Goal: Communication & Community: Share content

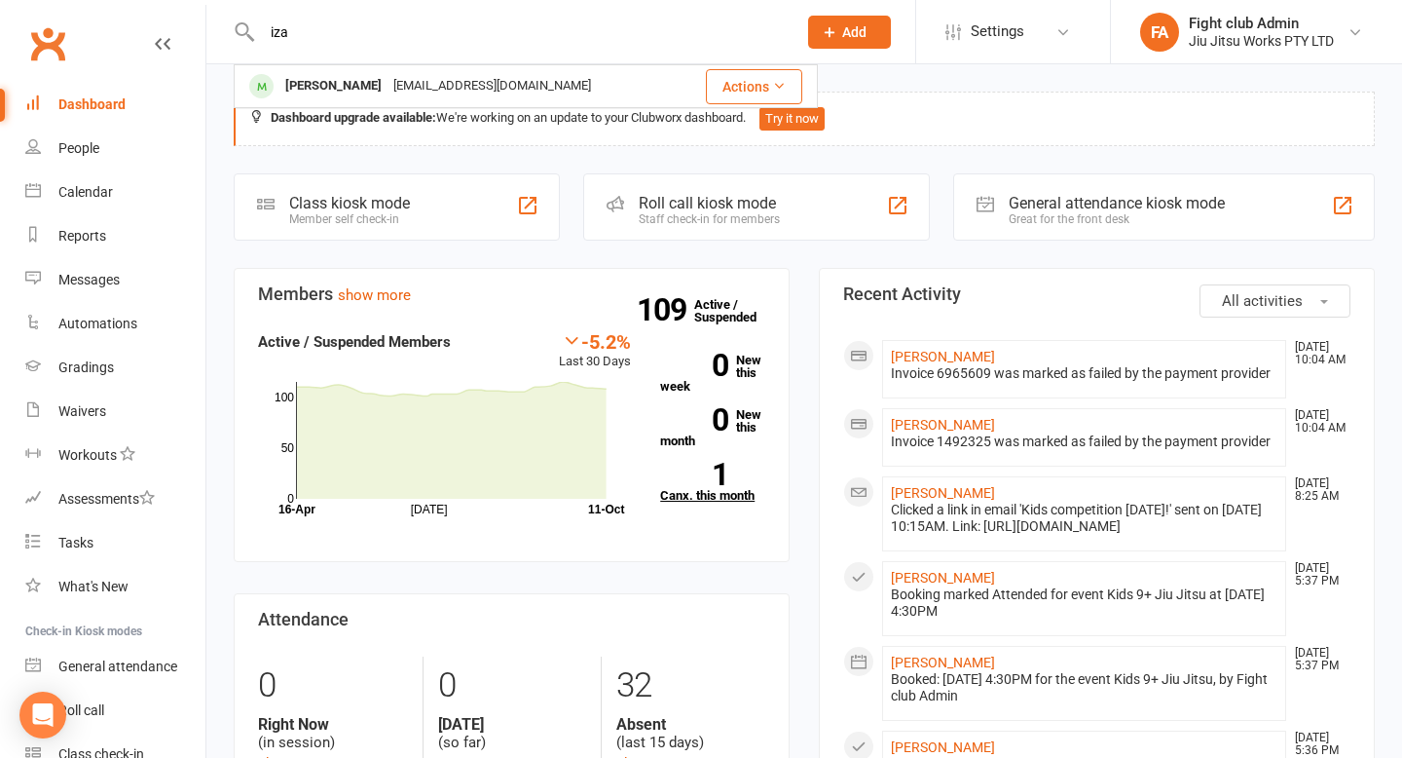
type input "iza"
click at [698, 488] on link "1 Canx. this month" at bounding box center [712, 482] width 105 height 39
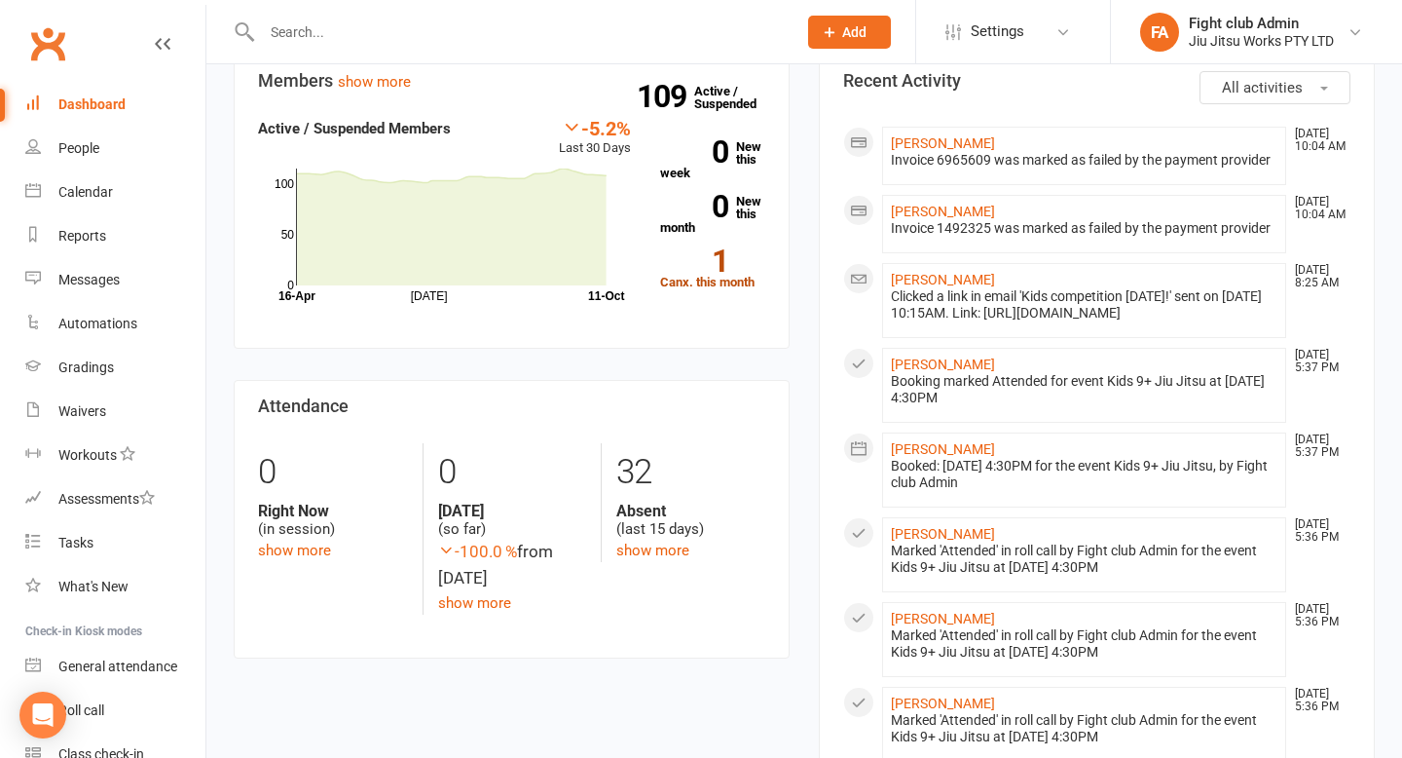
scroll to position [74, 0]
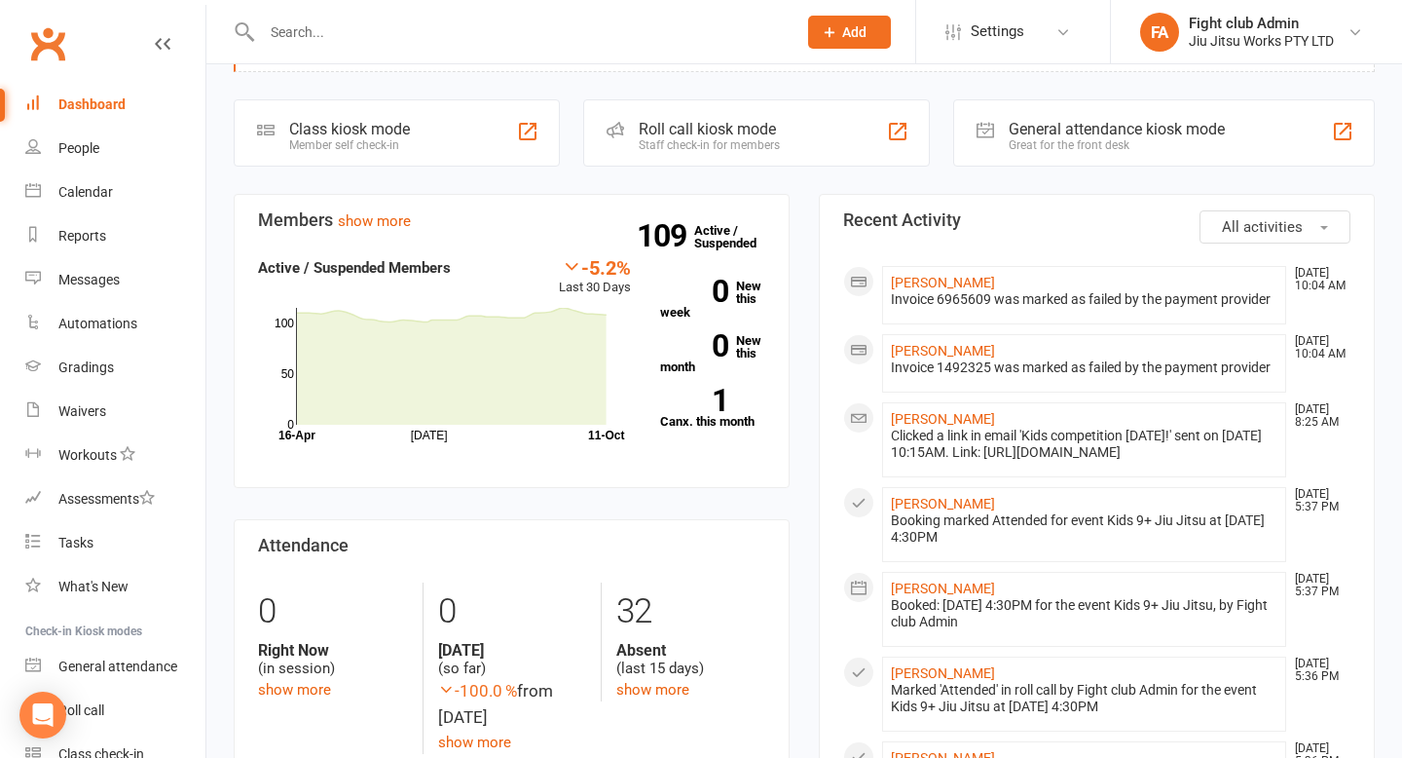
click at [469, 62] on div at bounding box center [508, 31] width 549 height 63
click at [469, 53] on div at bounding box center [508, 31] width 549 height 63
click at [477, 29] on input "text" at bounding box center [519, 32] width 527 height 27
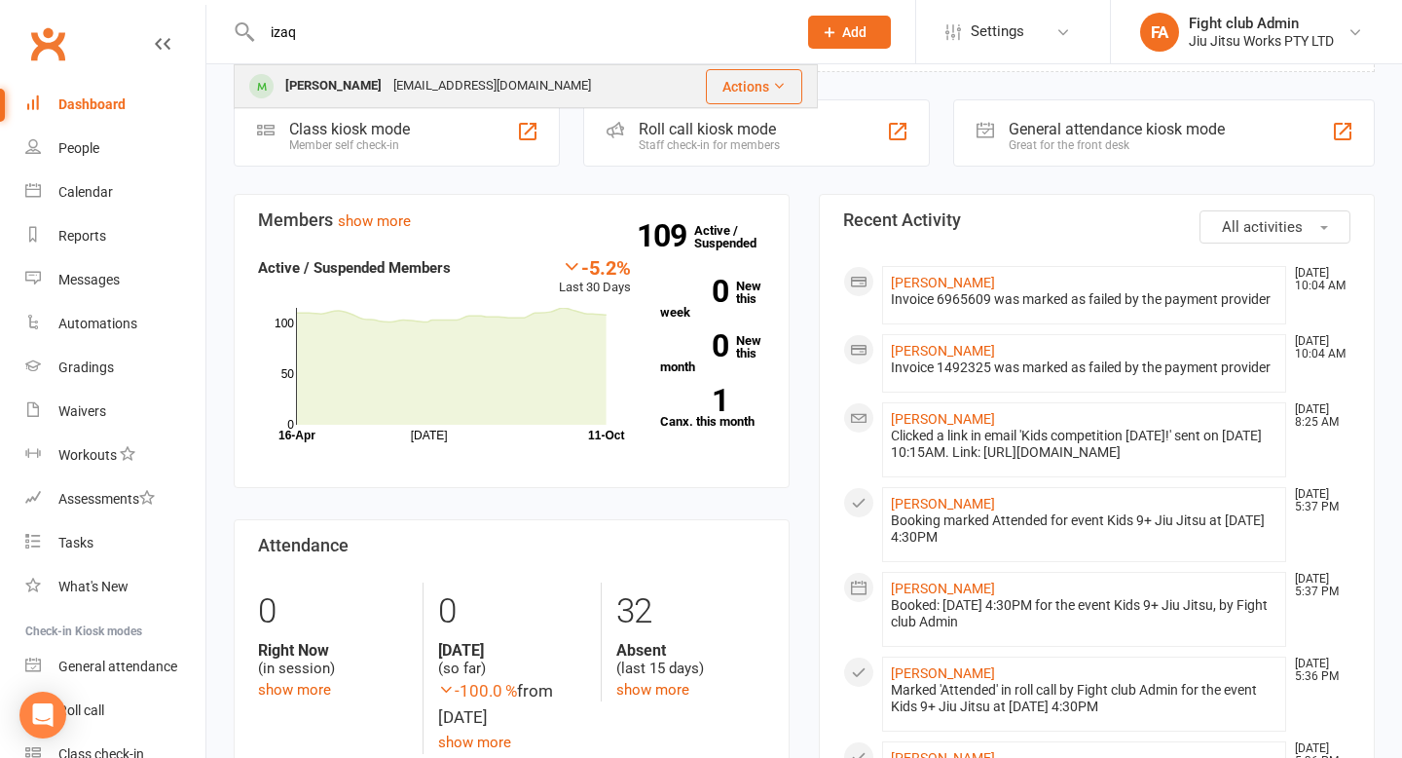
type input "izaq"
click at [422, 78] on div "[EMAIL_ADDRESS][DOMAIN_NAME]" at bounding box center [492, 86] width 209 height 28
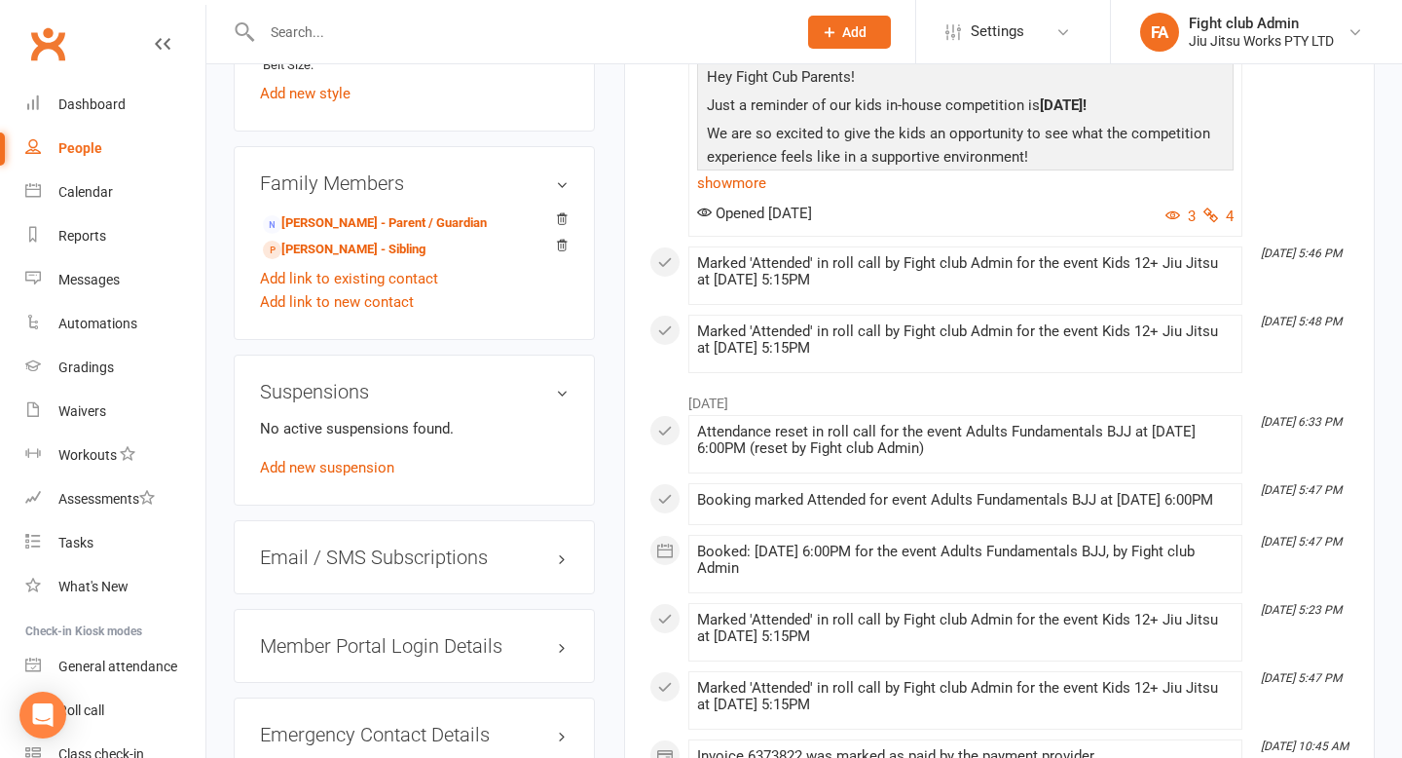
scroll to position [1326, 0]
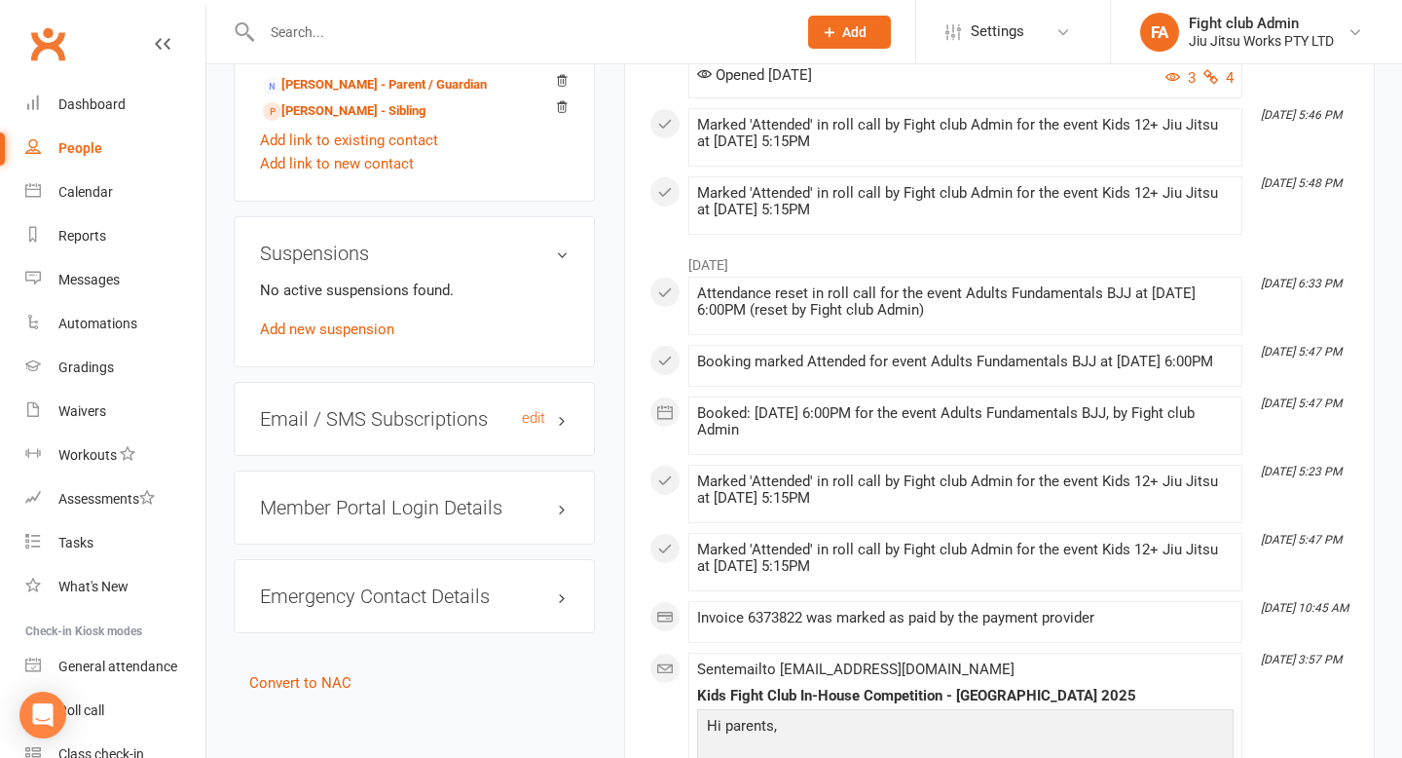
click at [502, 413] on h3 "Email / SMS Subscriptions edit" at bounding box center [414, 418] width 309 height 21
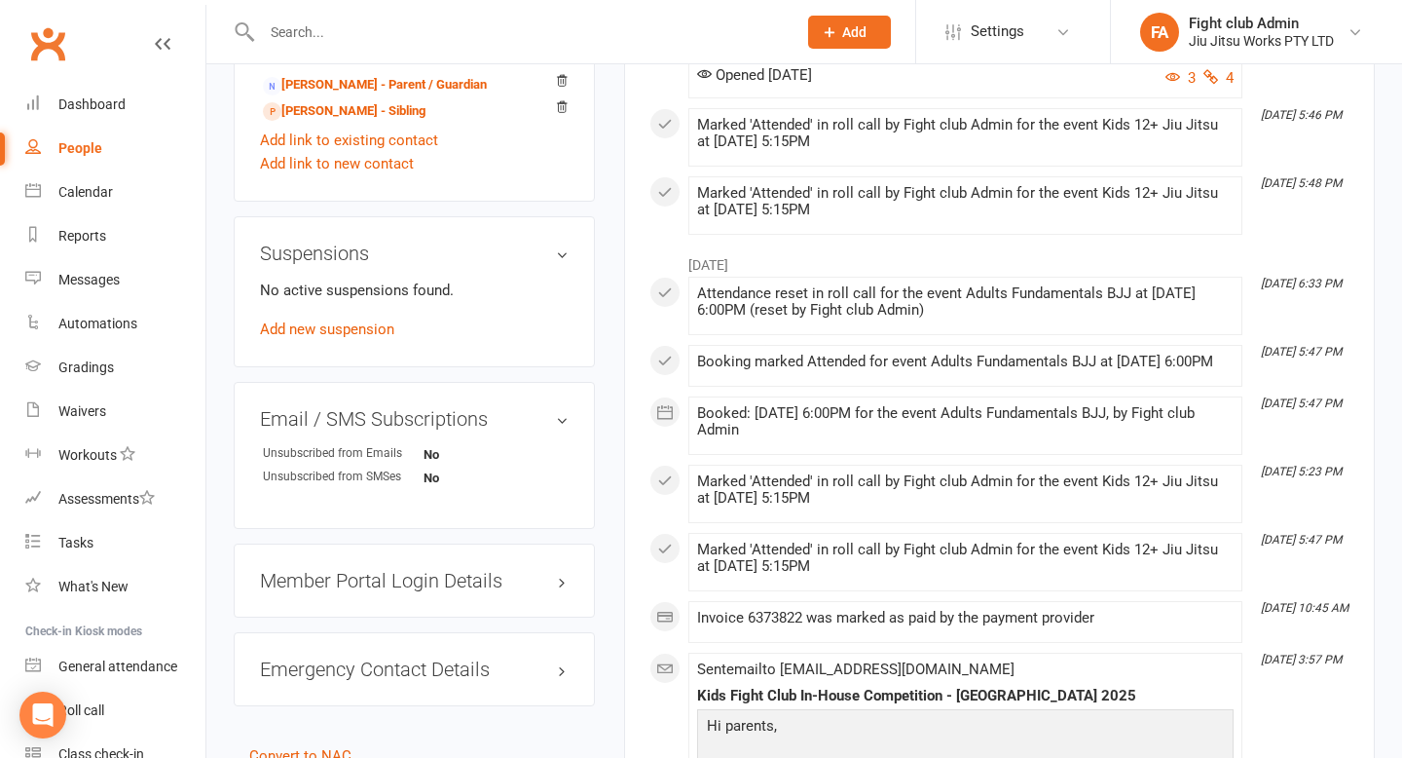
click at [445, 548] on div "Member Portal Login Details" at bounding box center [414, 580] width 361 height 74
click at [436, 632] on div "Emergency Contact Details edit" at bounding box center [414, 669] width 361 height 74
click at [442, 652] on div "Emergency Contact Details edit" at bounding box center [414, 669] width 361 height 74
click at [443, 660] on h3 "Emergency Contact Details edit" at bounding box center [414, 668] width 309 height 21
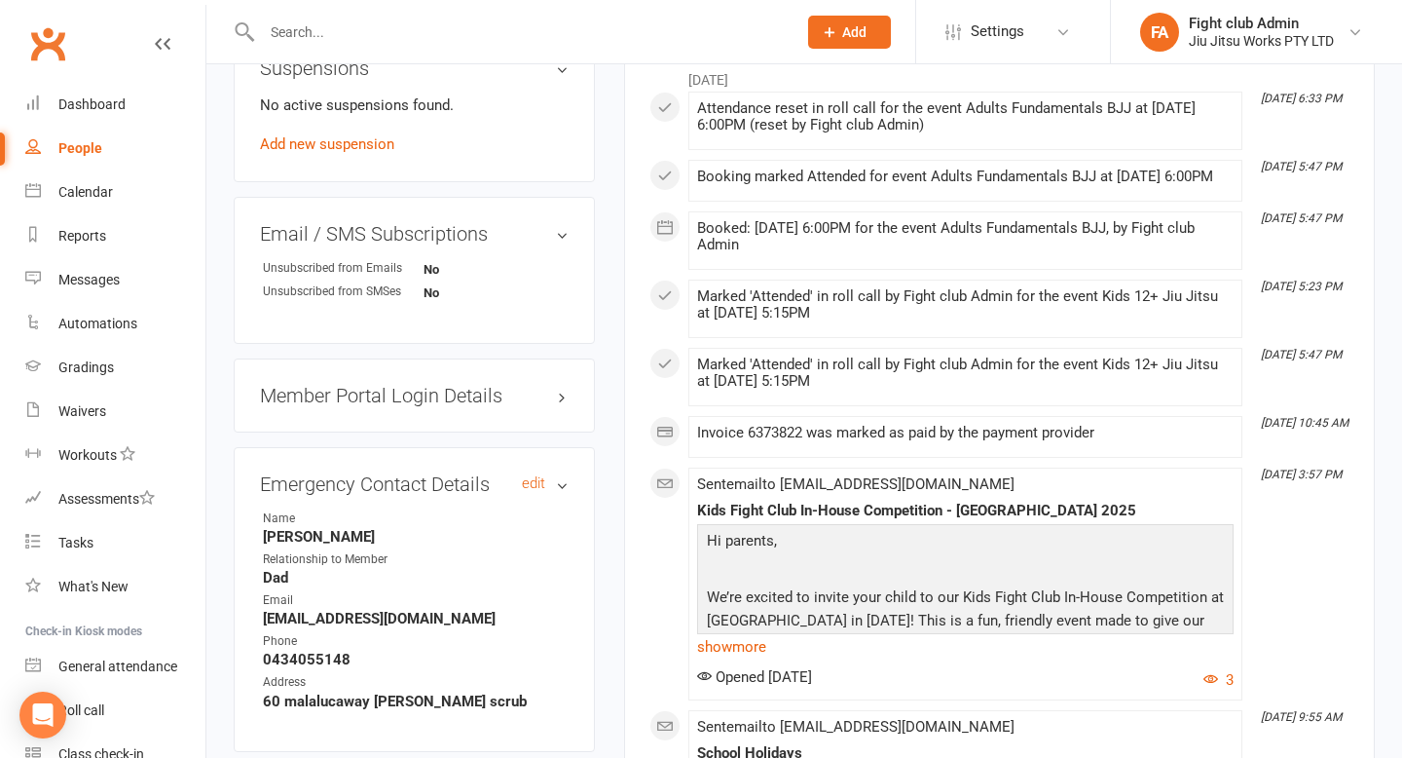
scroll to position [1524, 0]
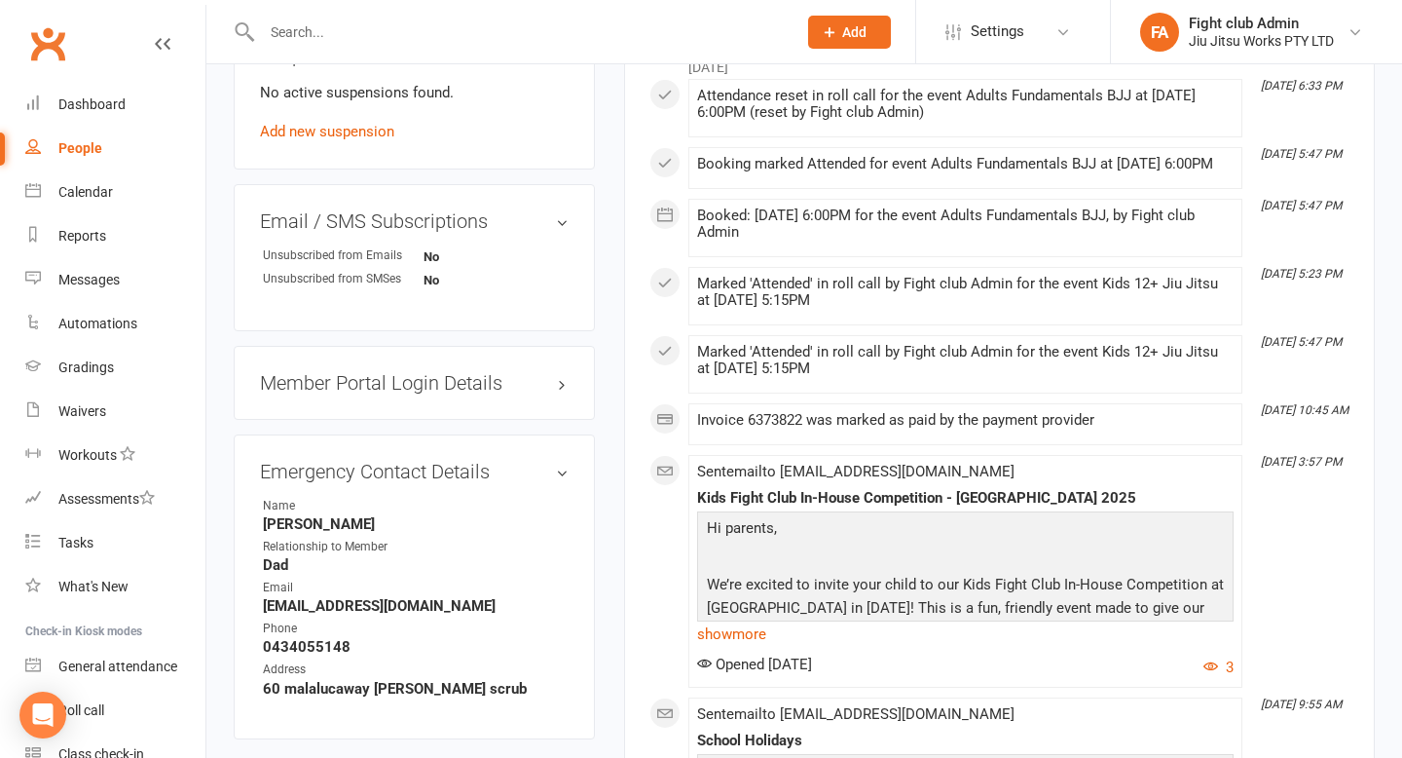
click at [338, 638] on strong "0434055148" at bounding box center [416, 647] width 306 height 18
copy render-form-field "0434055148"
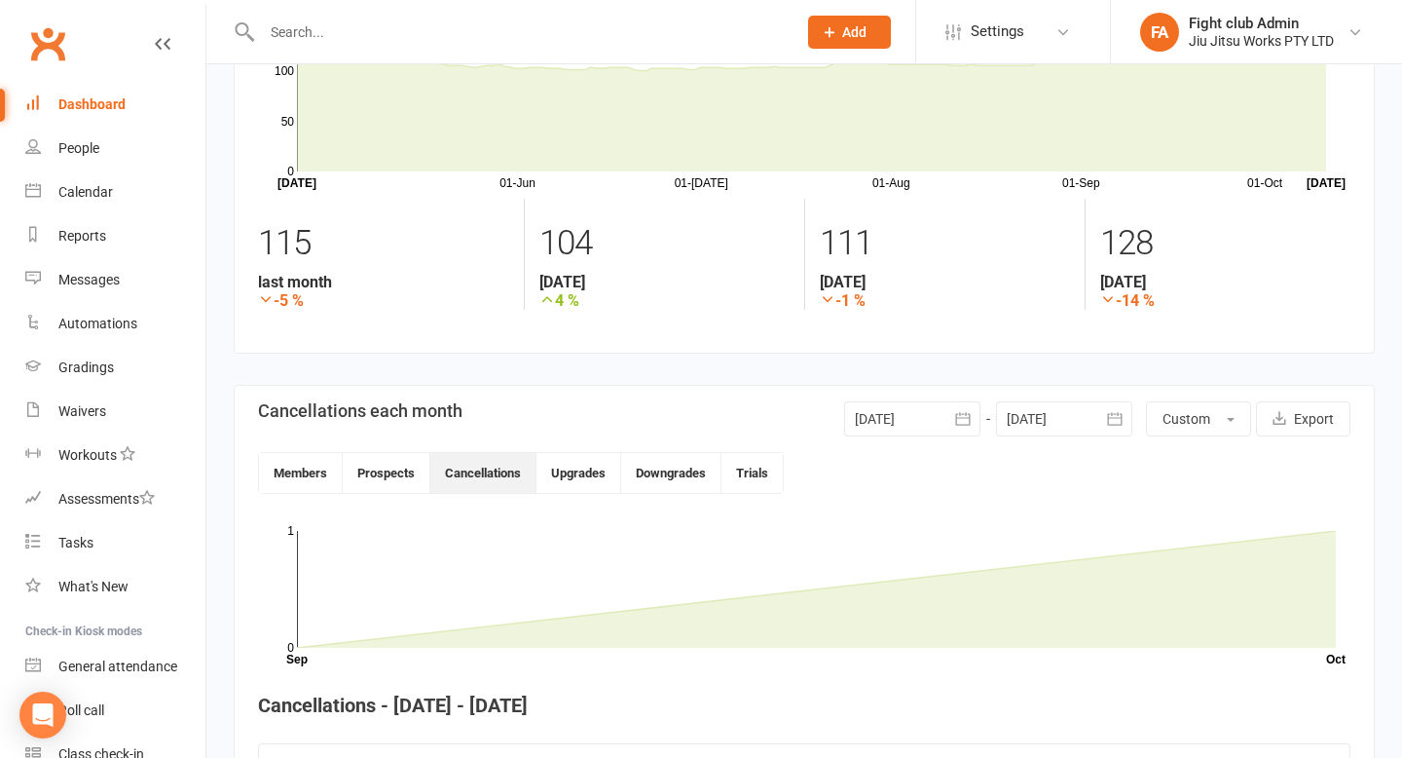
scroll to position [384, 0]
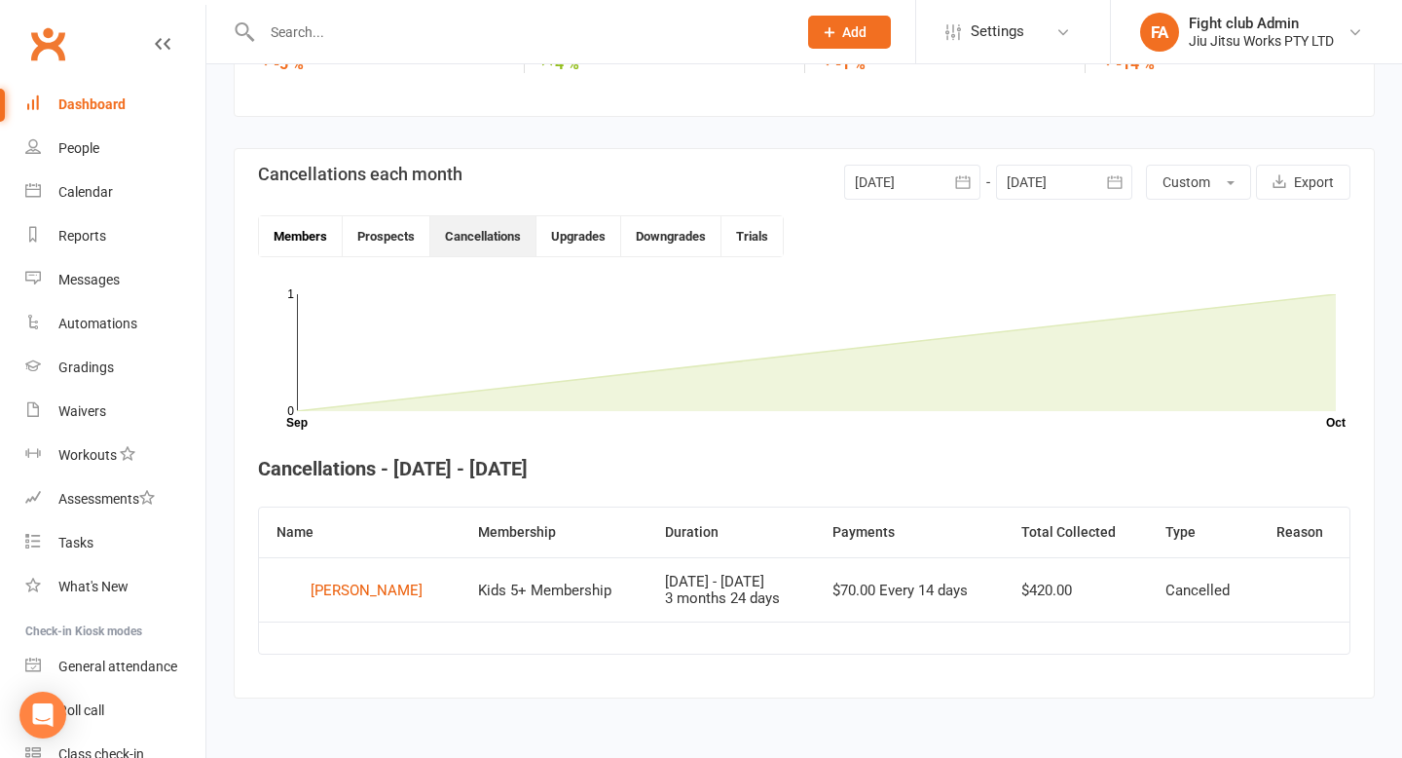
click at [337, 232] on button "Members" at bounding box center [301, 236] width 84 height 40
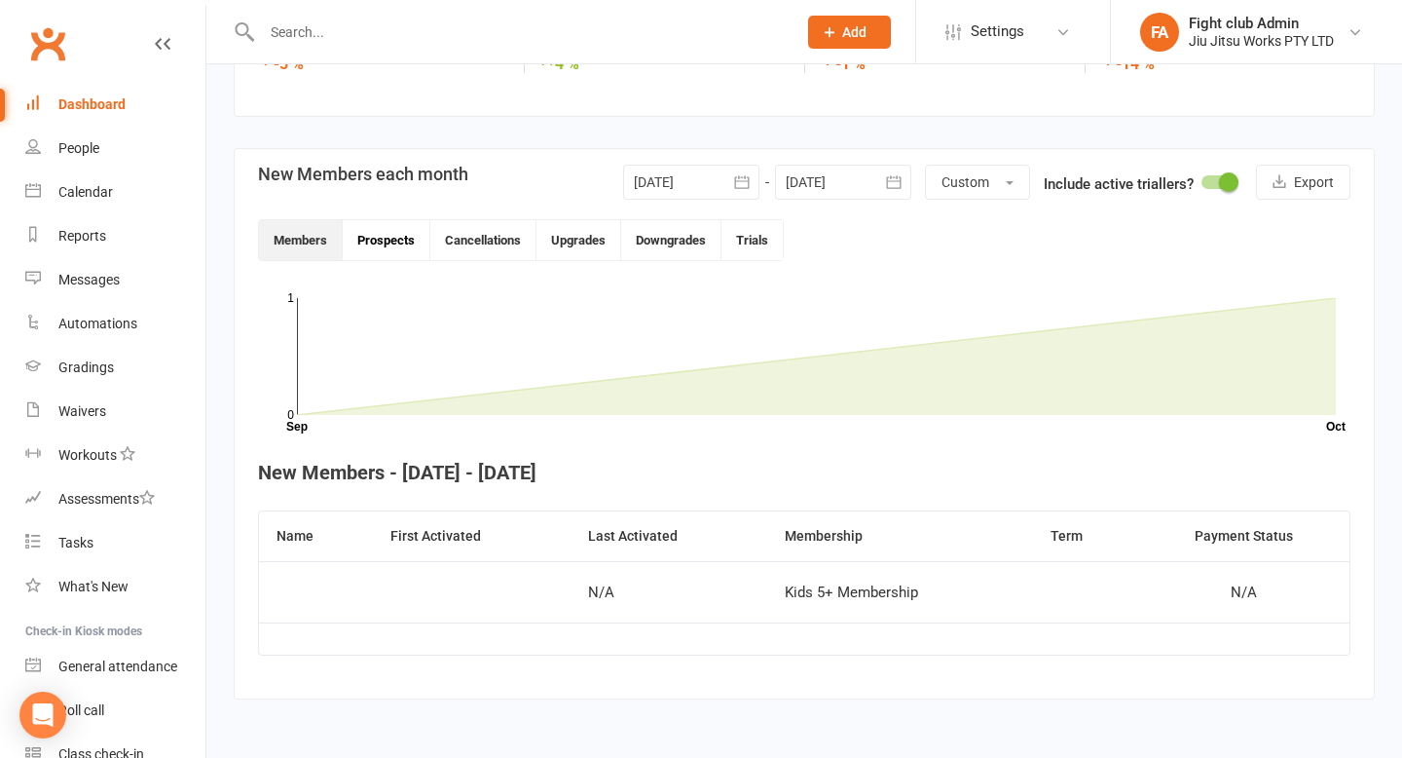
scroll to position [368, 0]
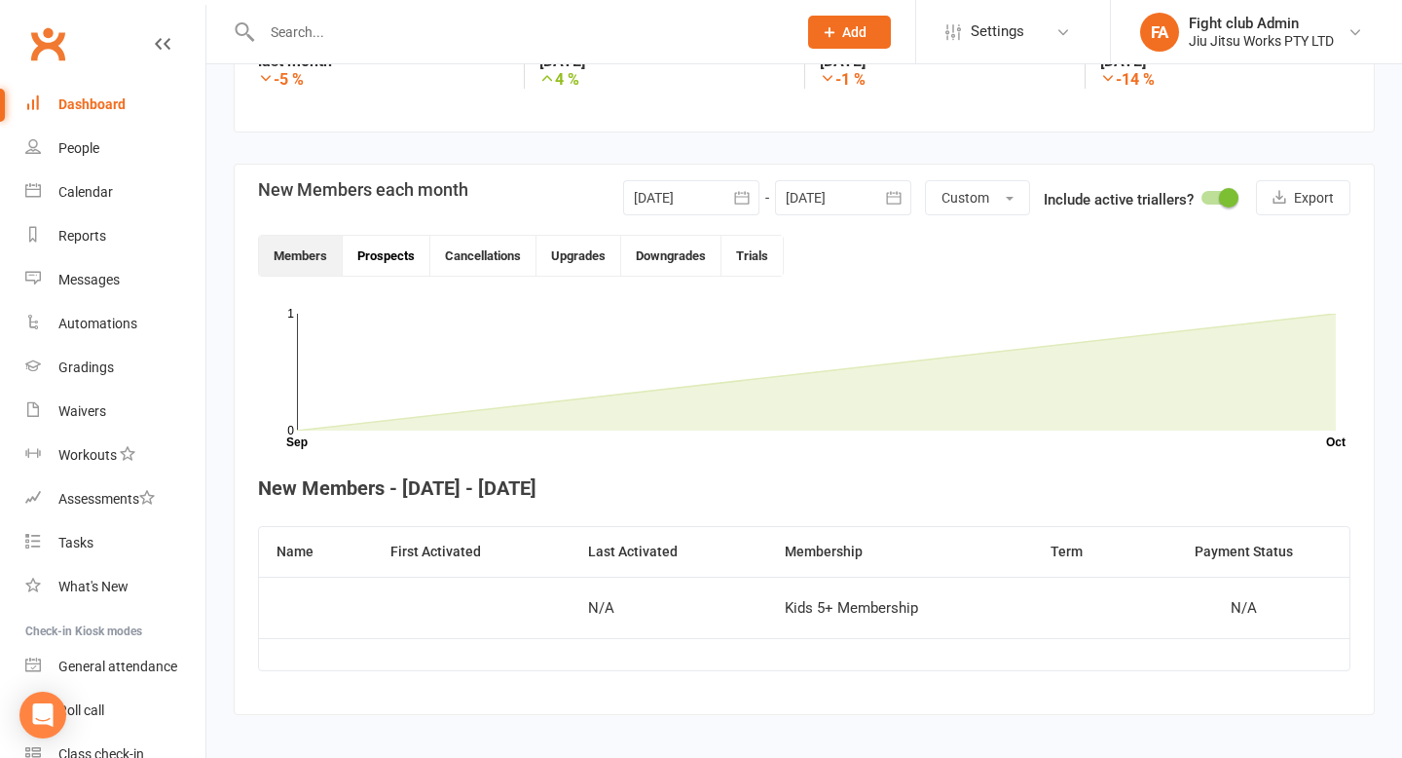
click at [368, 237] on button "Prospects" at bounding box center [387, 256] width 88 height 40
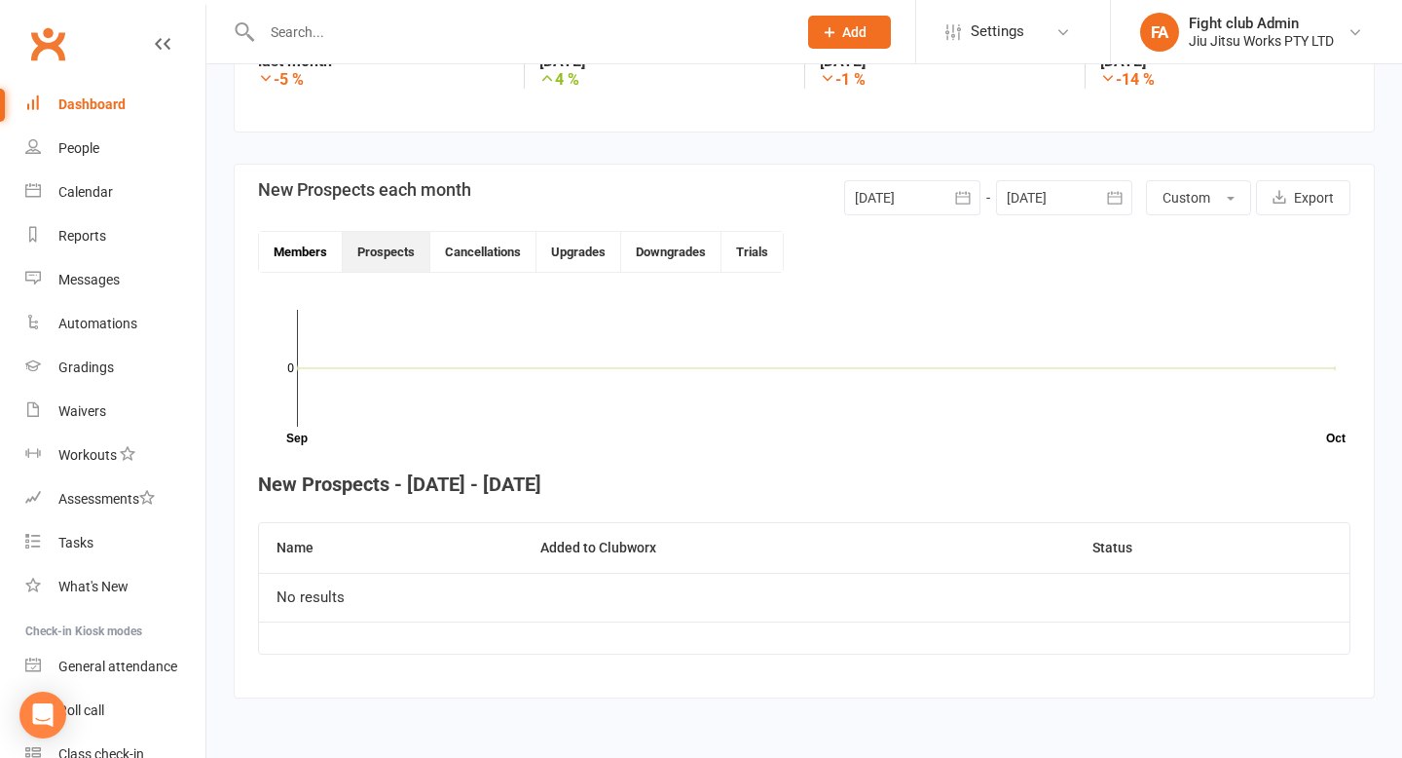
click at [301, 241] on button "Members" at bounding box center [301, 252] width 84 height 40
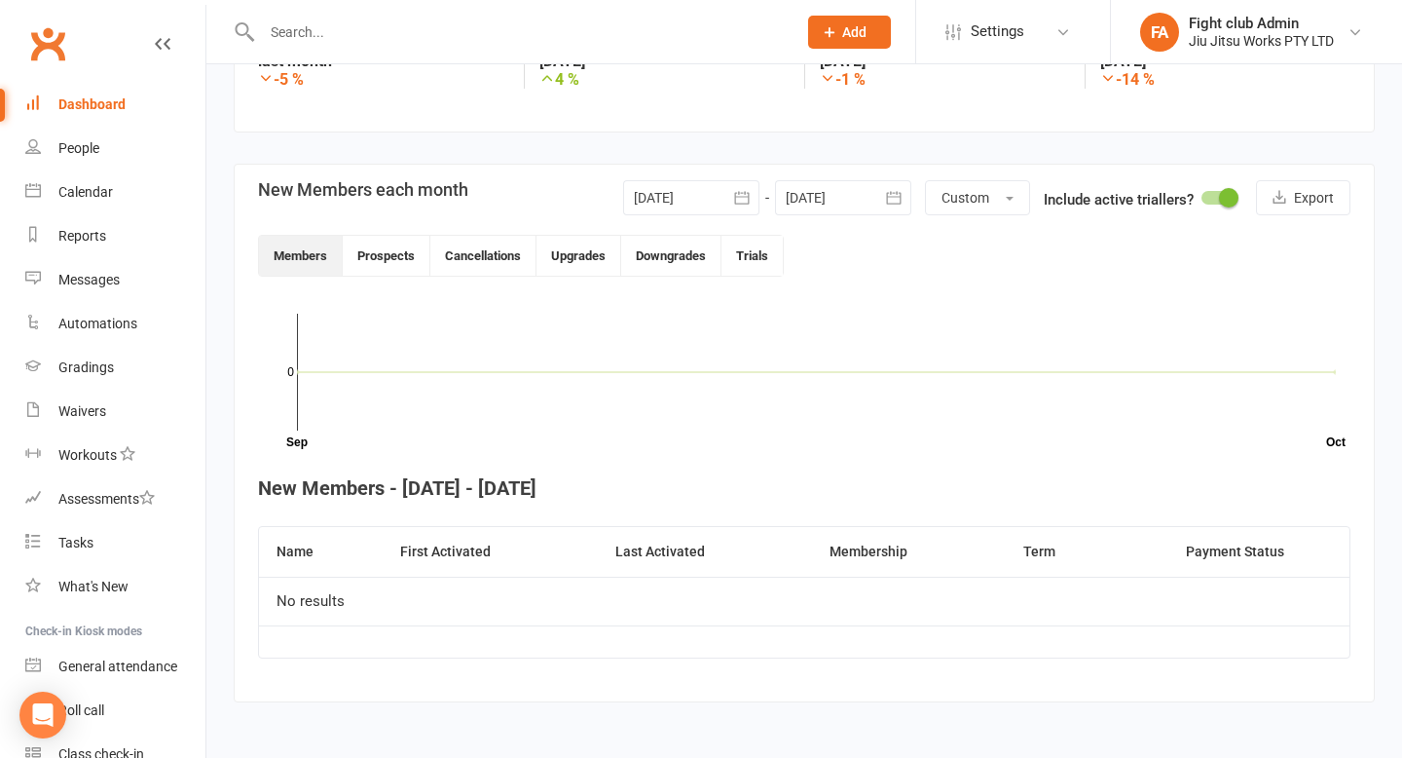
click at [390, 30] on input "text" at bounding box center [519, 32] width 527 height 27
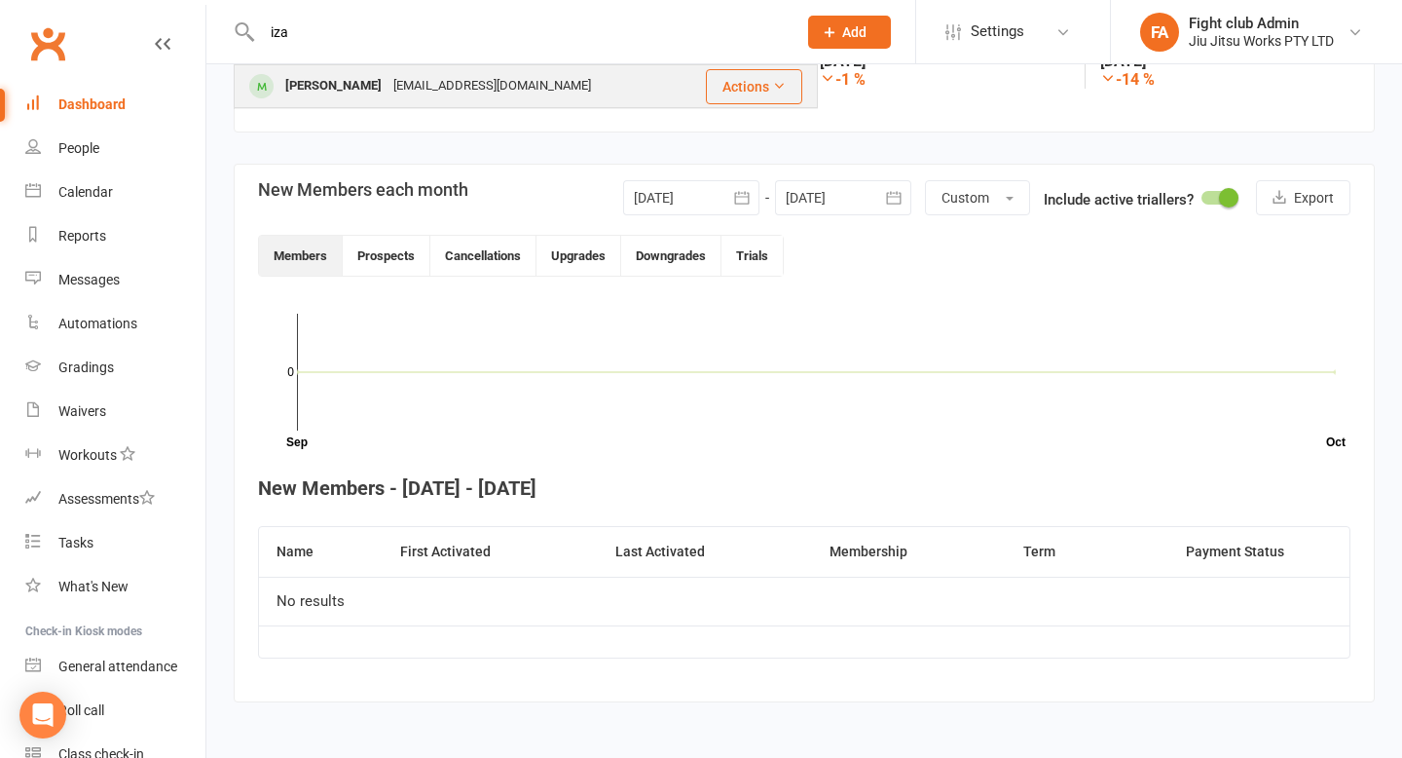
type input "iza"
click at [341, 83] on div "[PERSON_NAME]" at bounding box center [333, 86] width 108 height 28
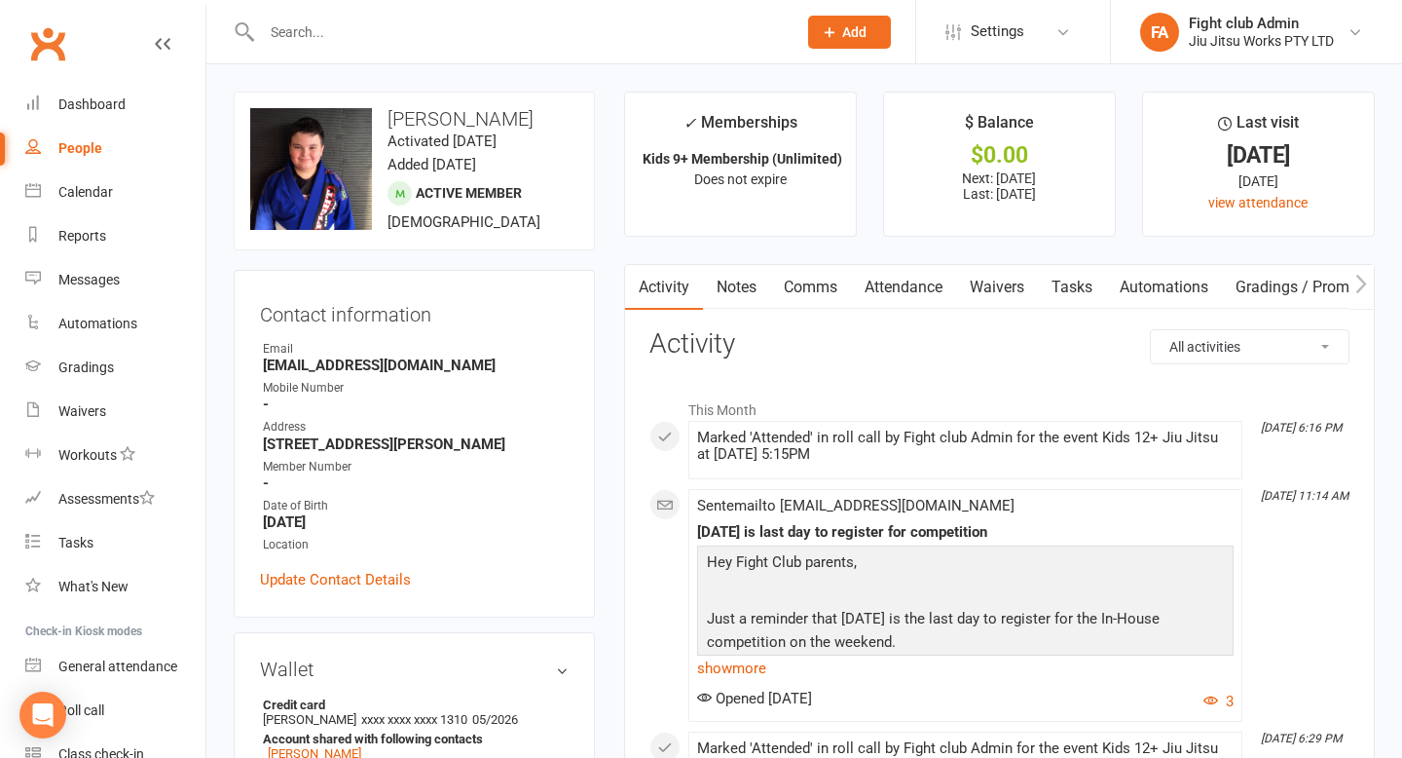
click at [405, 124] on h3 "[PERSON_NAME]" at bounding box center [414, 118] width 328 height 21
copy h3 "[PERSON_NAME]"
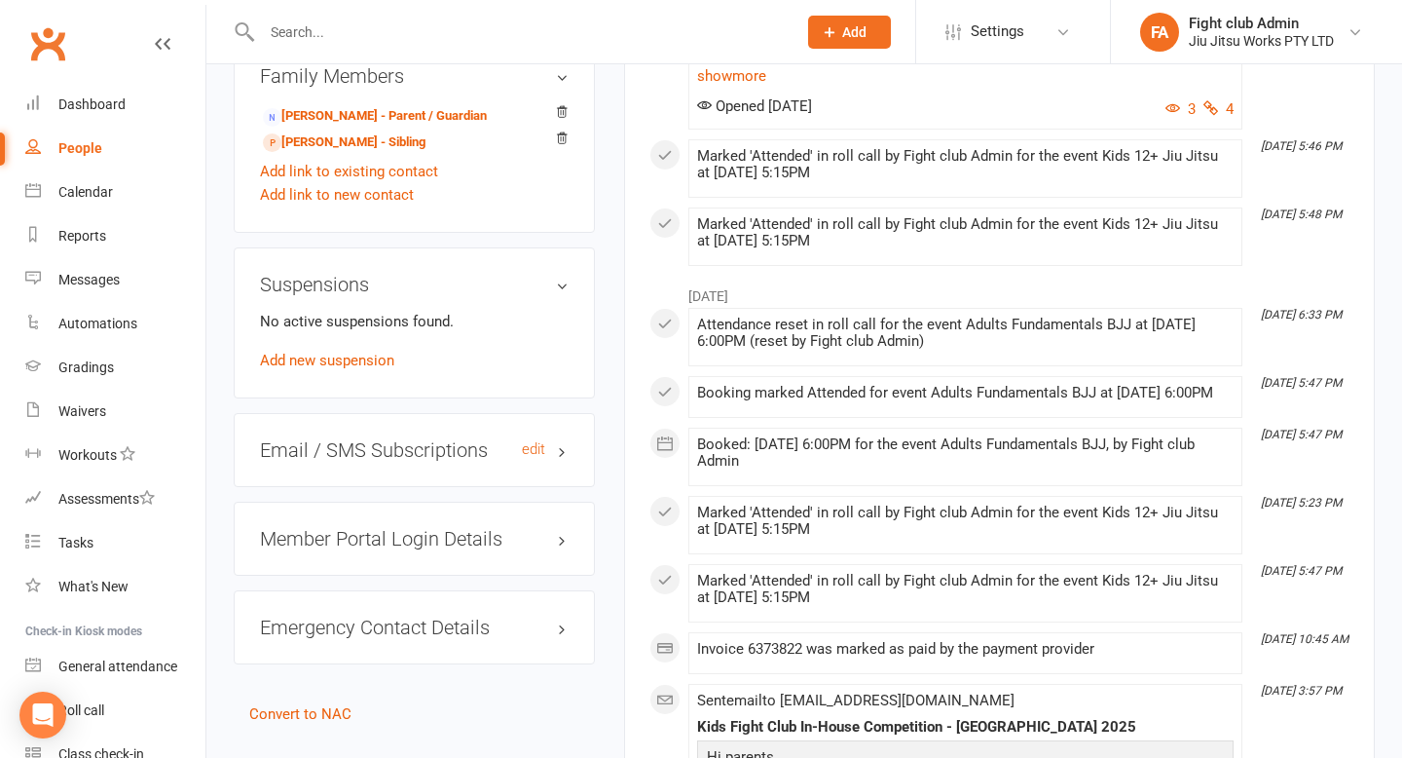
click at [405, 441] on h3 "Email / SMS Subscriptions edit" at bounding box center [414, 449] width 309 height 21
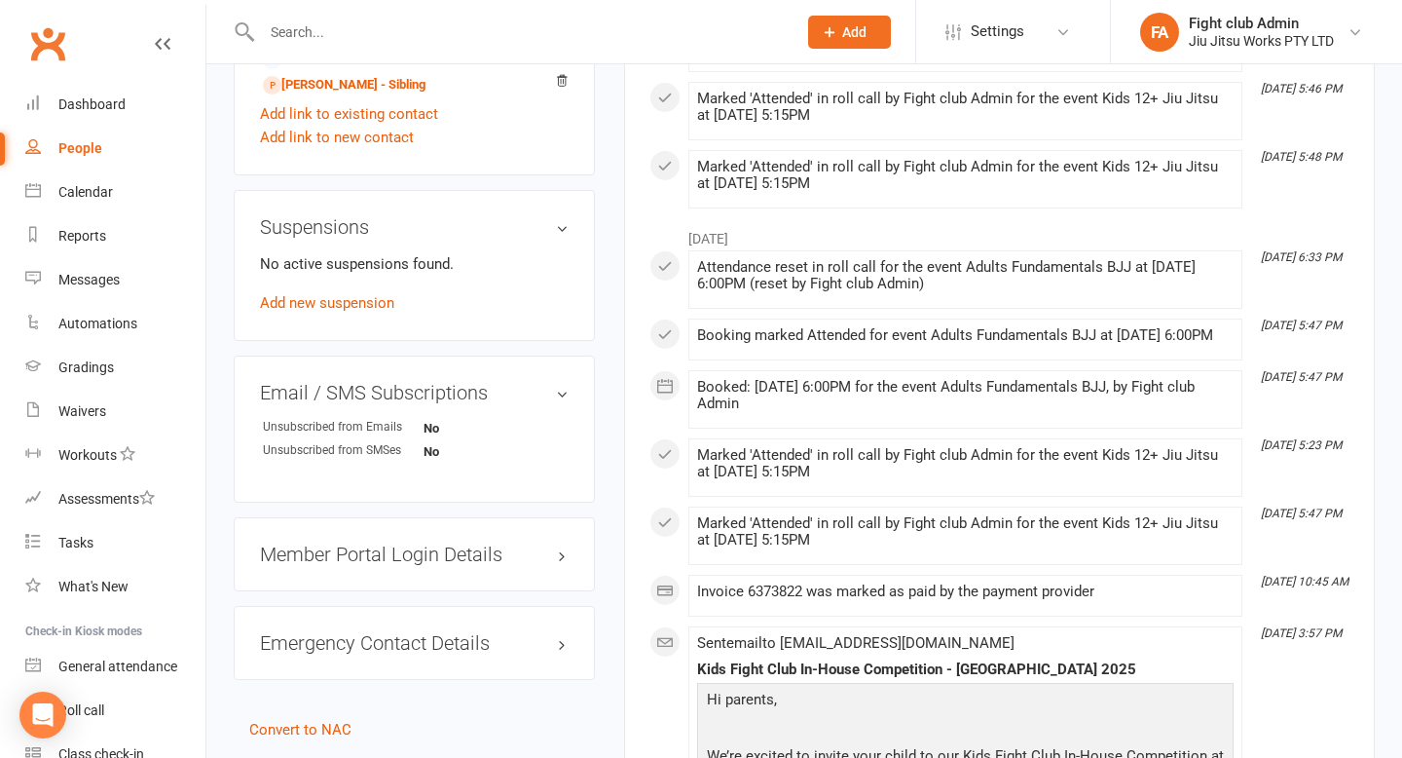
click at [411, 558] on h3 "Member Portal Login Details" at bounding box center [414, 553] width 309 height 21
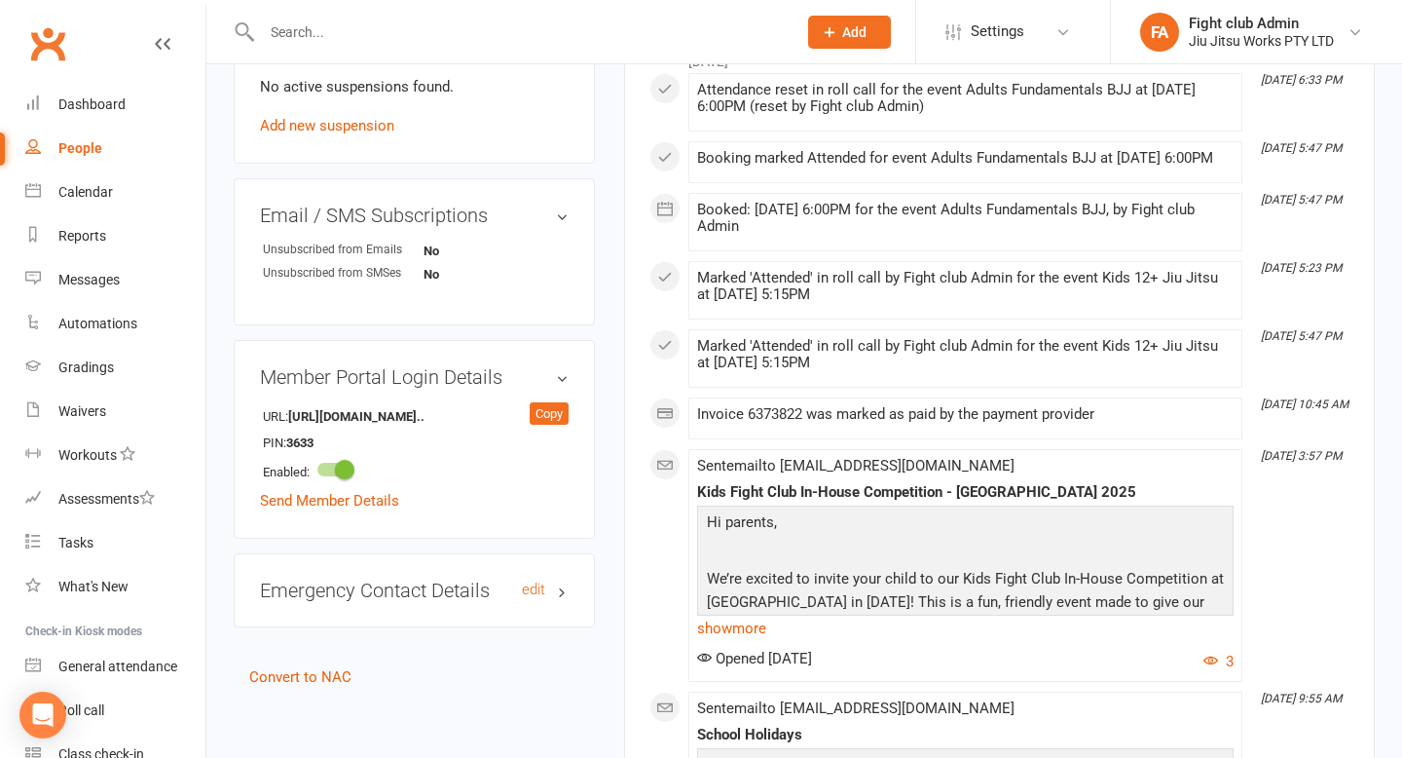
click at [398, 579] on h3 "Emergency Contact Details edit" at bounding box center [414, 589] width 309 height 21
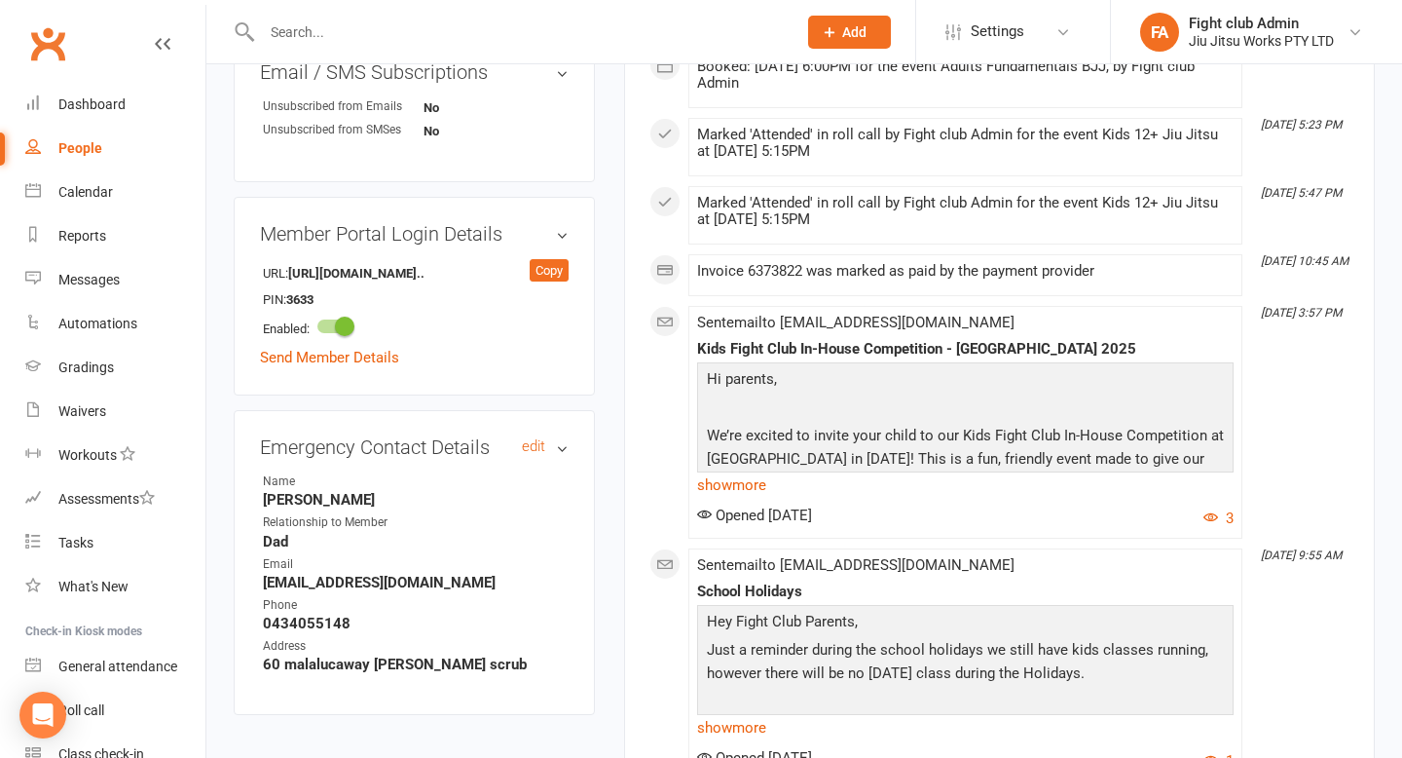
scroll to position [1682, 0]
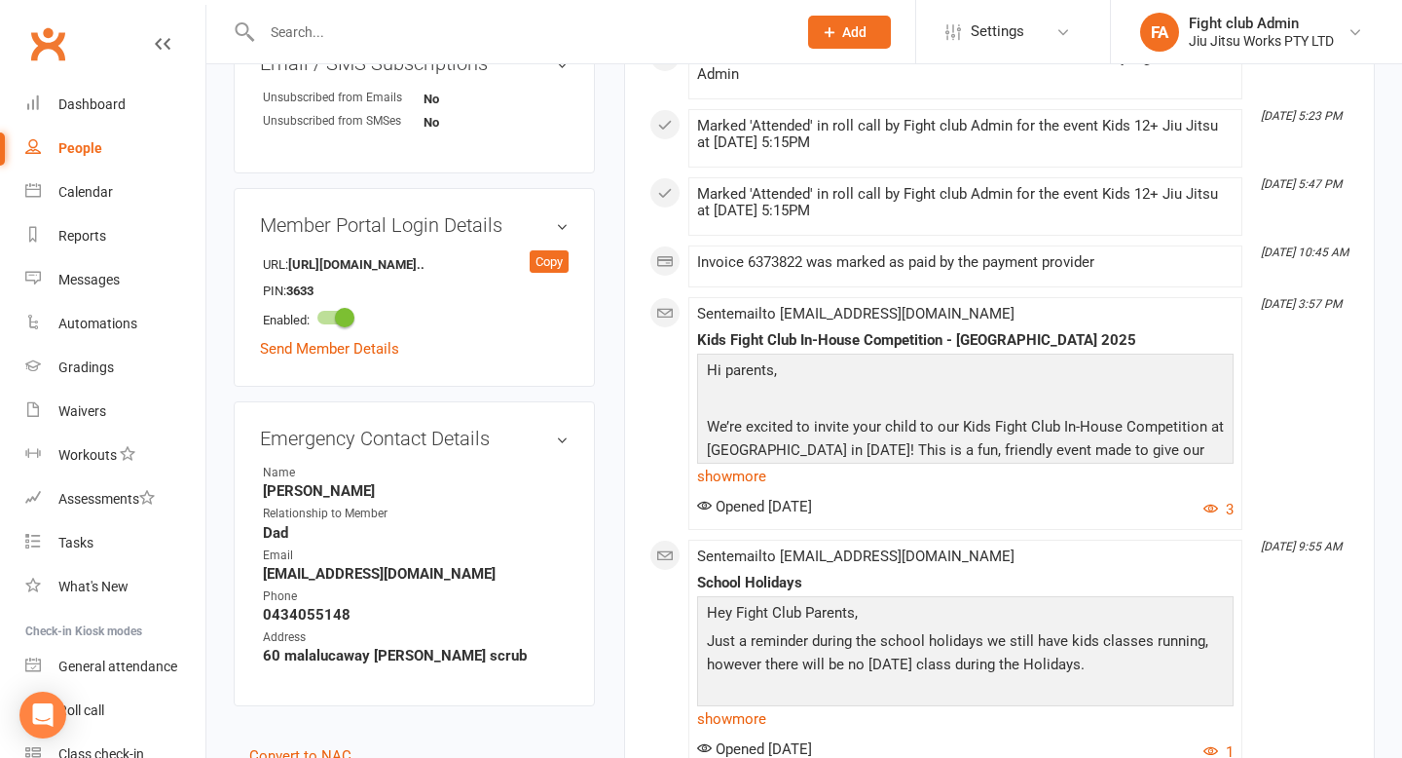
click at [399, 570] on strong "[EMAIL_ADDRESS][DOMAIN_NAME]" at bounding box center [416, 574] width 306 height 18
click at [284, 486] on strong "[PERSON_NAME]" at bounding box center [416, 491] width 306 height 18
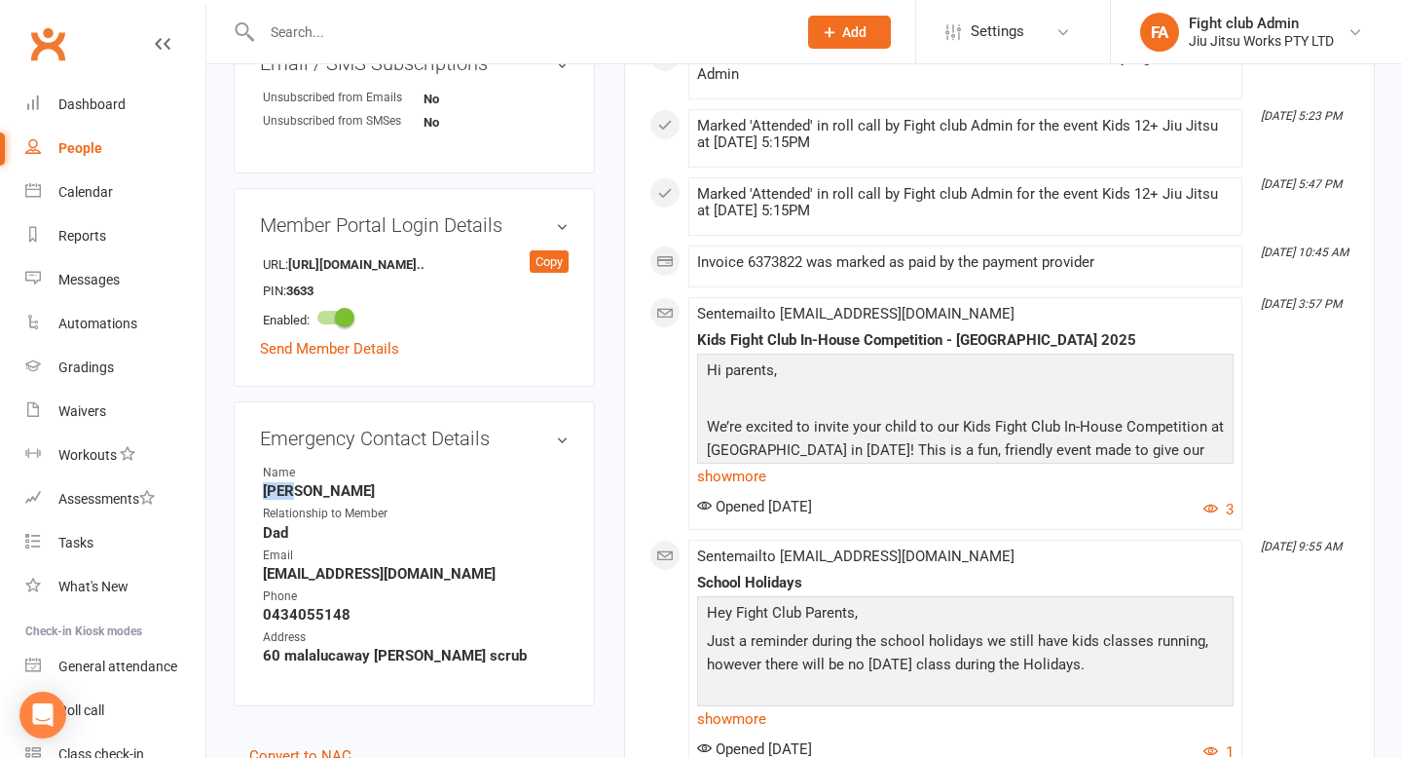
copy strong "[PERSON_NAME]"
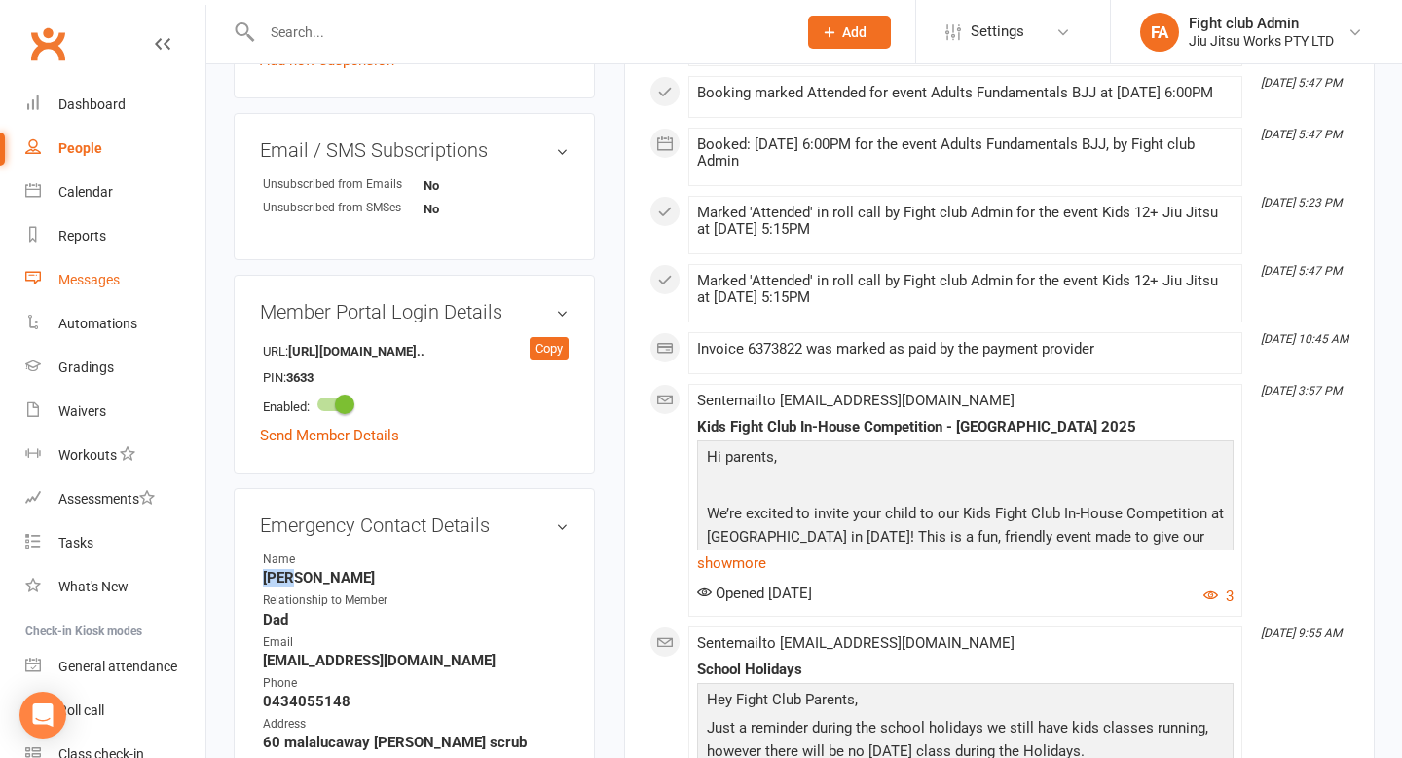
scroll to position [1594, 0]
click at [102, 281] on div "Messages" at bounding box center [88, 280] width 61 height 16
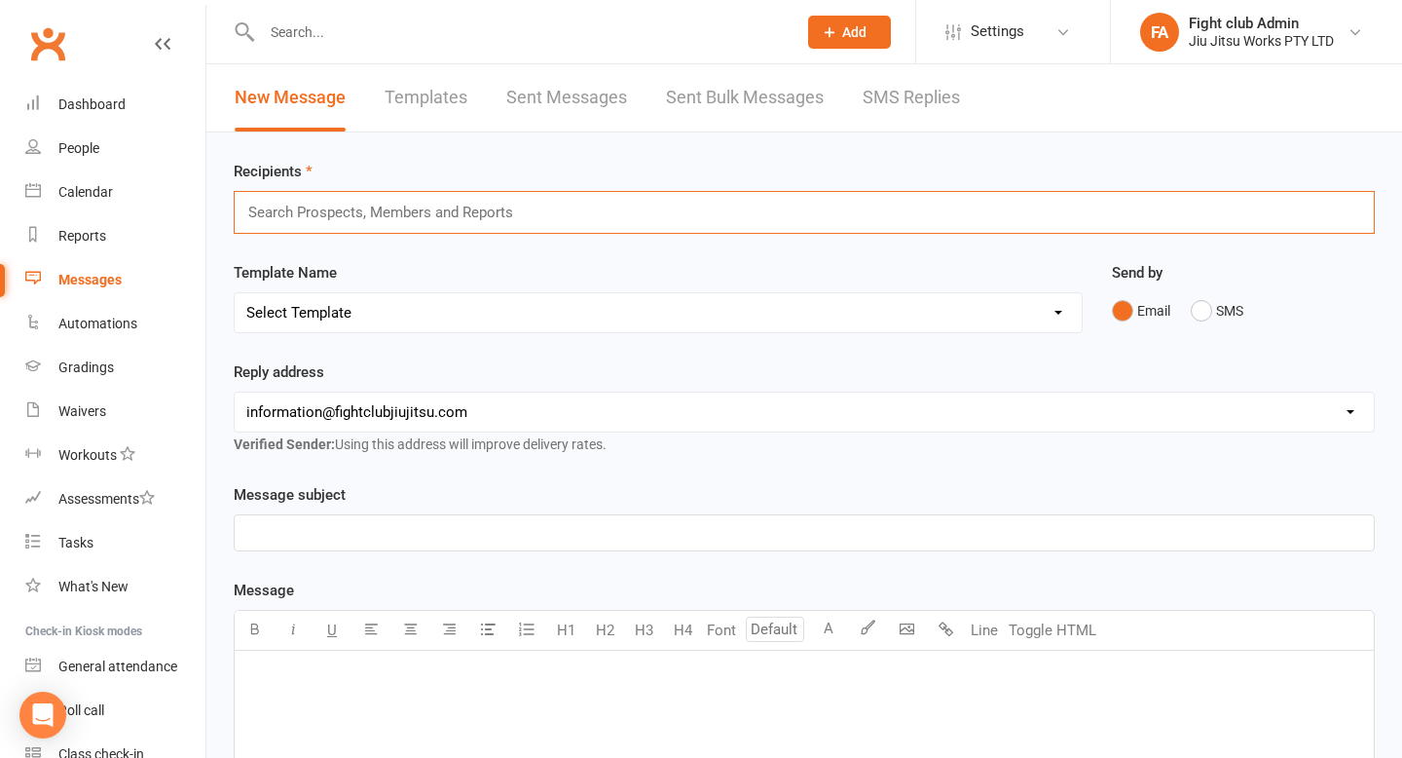
click at [483, 211] on input "text" at bounding box center [388, 212] width 285 height 25
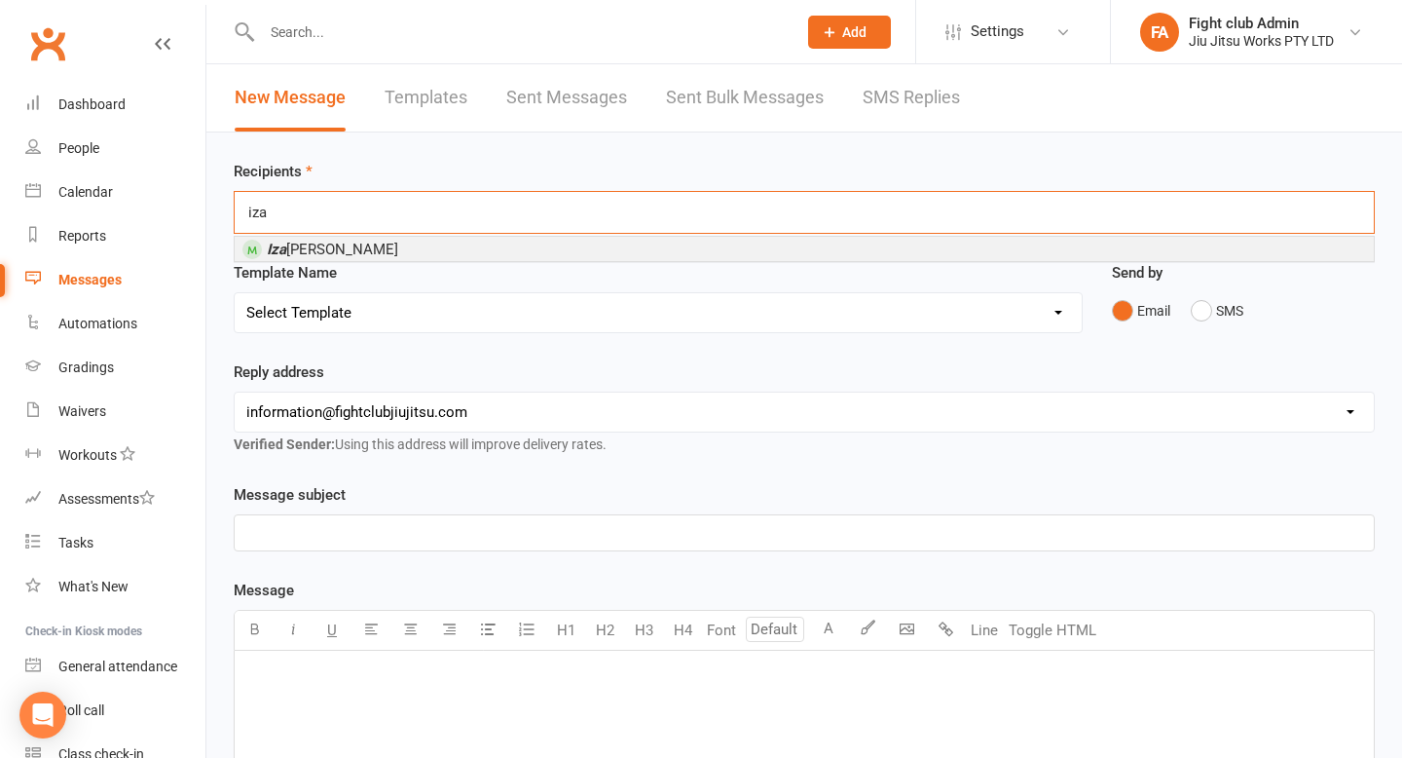
type input "iza"
click at [358, 248] on li "Iza ak Burnett" at bounding box center [804, 249] width 1139 height 24
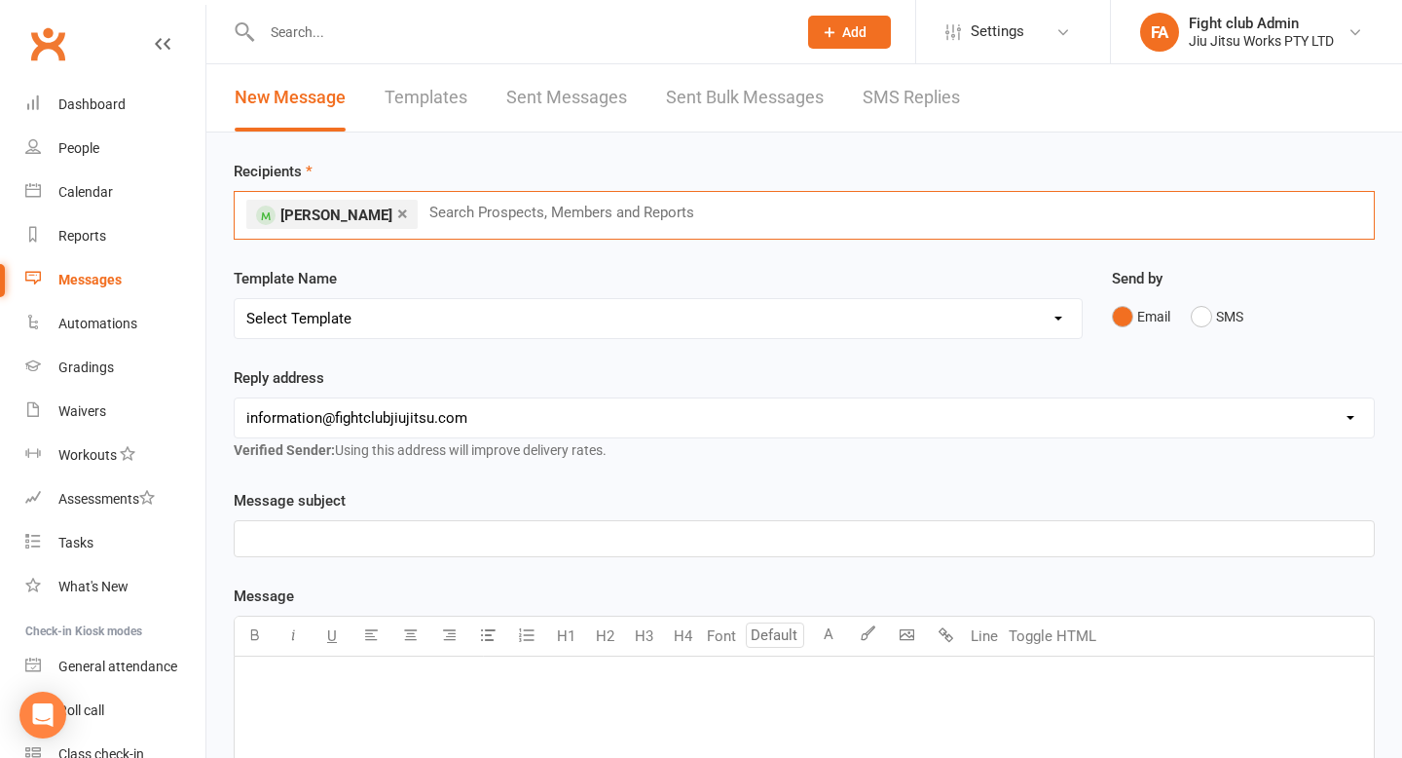
click at [411, 319] on select "Select Template [Email] Kids Welcome email [Email] During the free week trial […" at bounding box center [658, 318] width 847 height 39
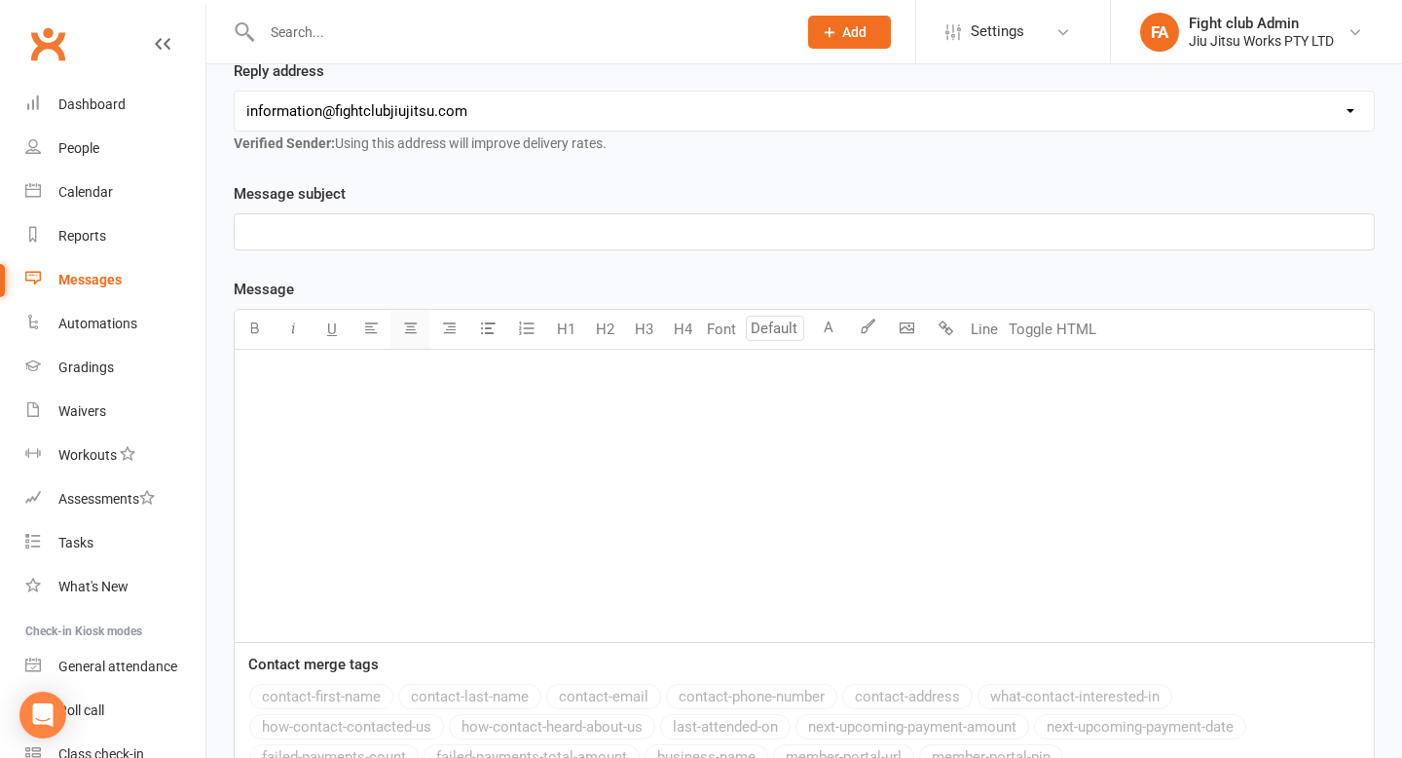
click at [396, 427] on div "﻿" at bounding box center [804, 496] width 1139 height 292
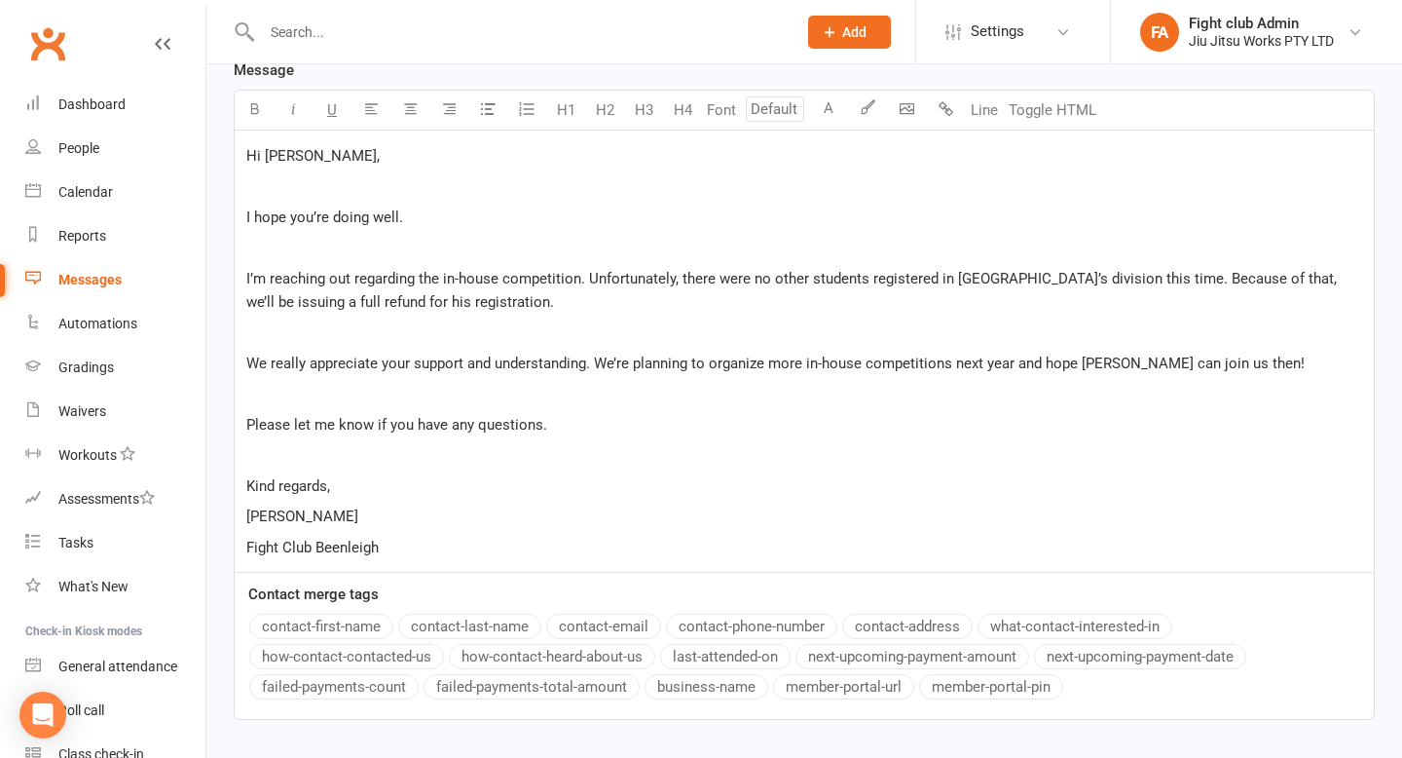
scroll to position [485, 0]
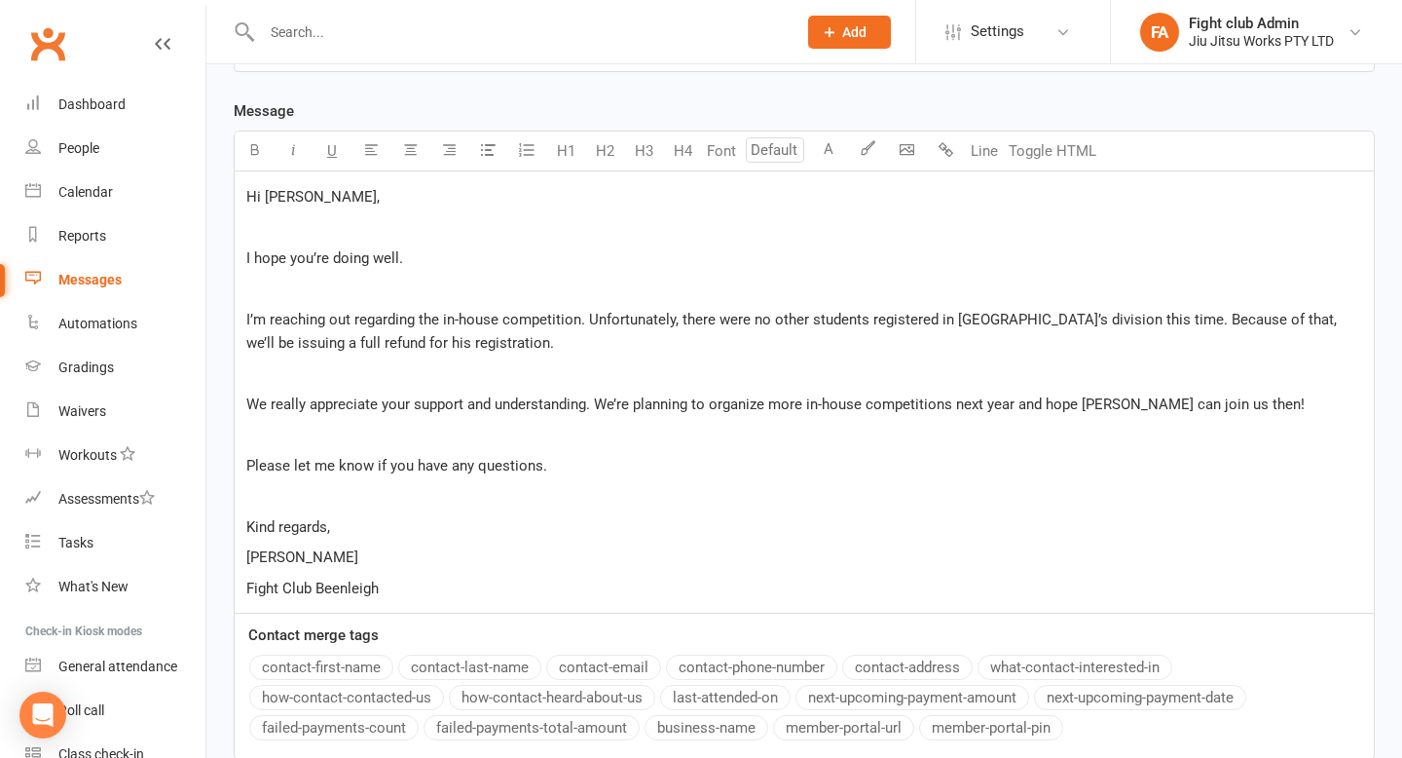
click at [318, 497] on p "﻿" at bounding box center [804, 495] width 1116 height 23
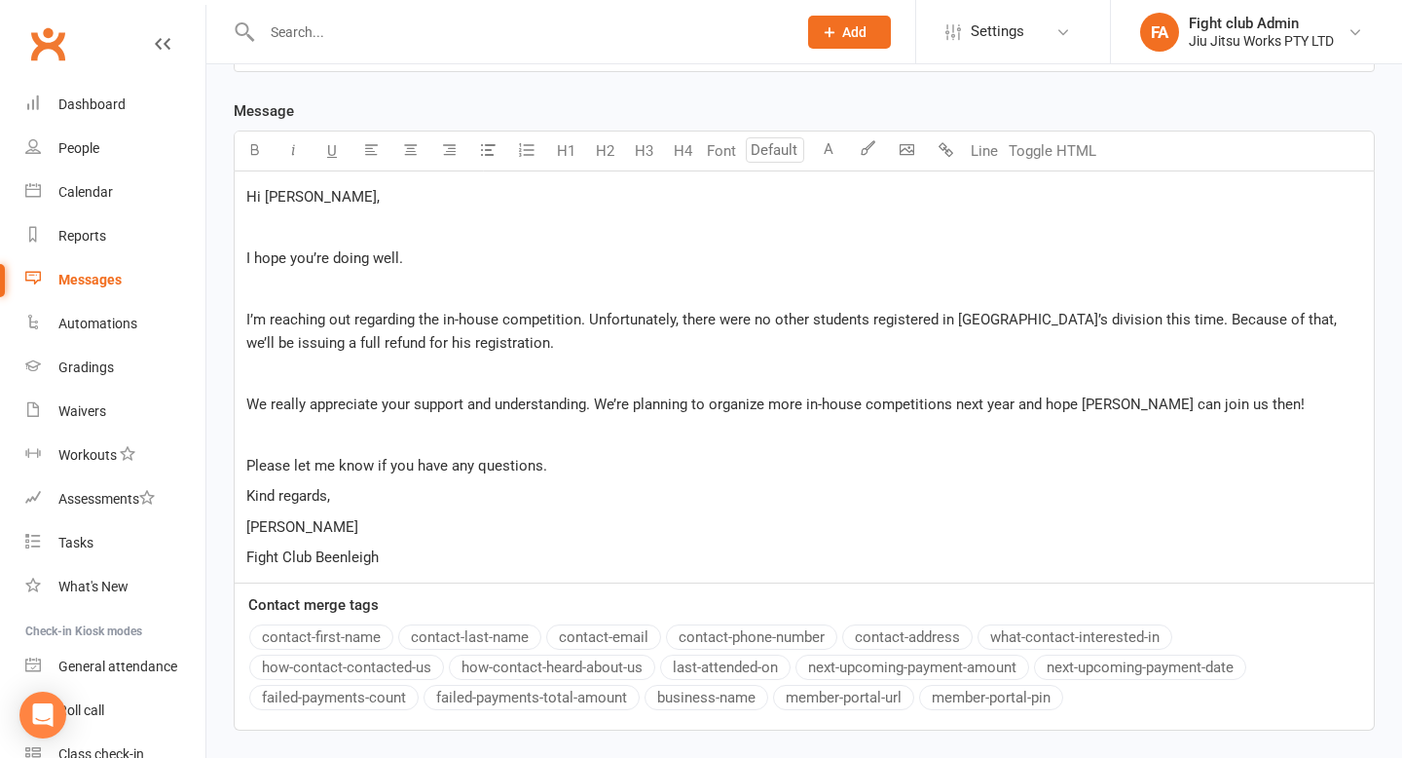
click at [300, 440] on p "﻿" at bounding box center [804, 434] width 1116 height 23
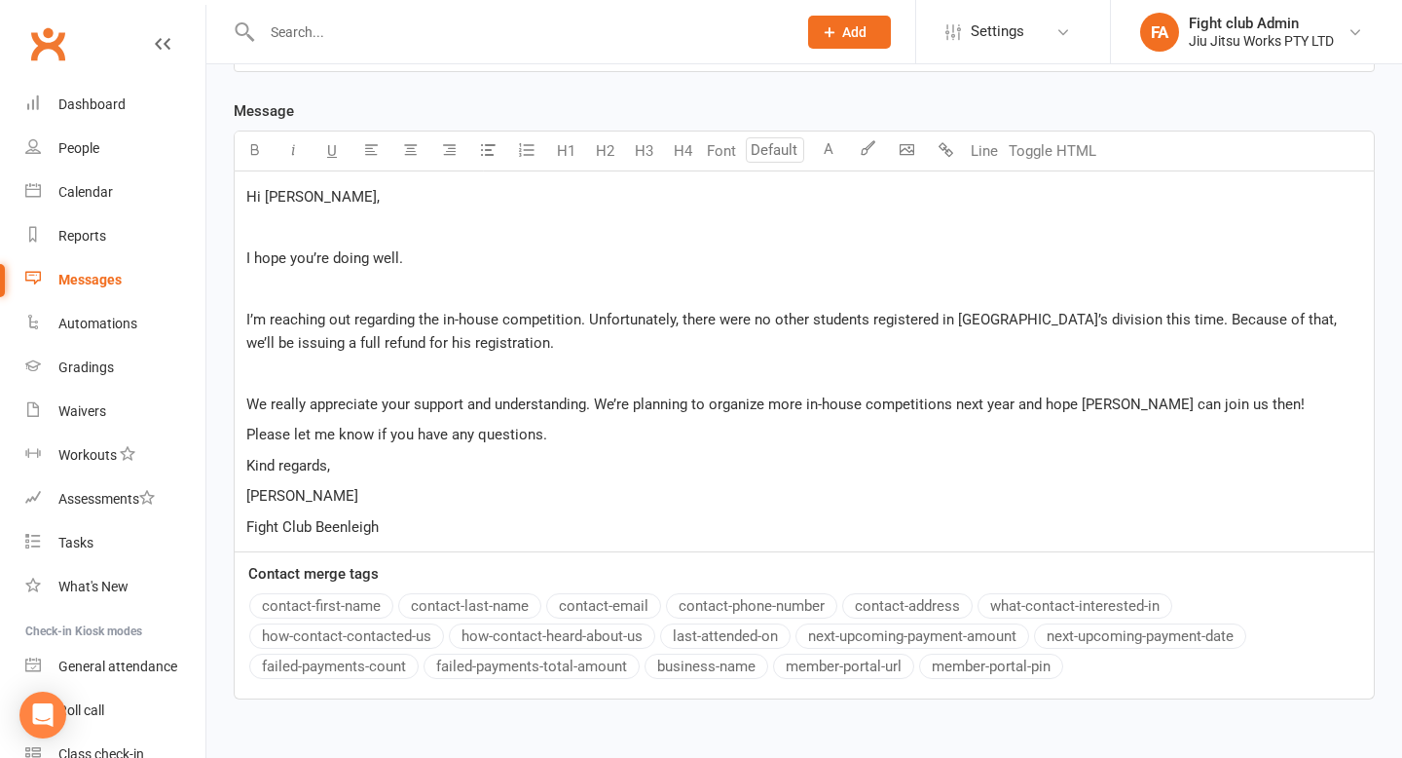
click at [295, 343] on span "I’m reaching out regarding the in-house competition. Unfortunately, there were …" at bounding box center [793, 331] width 1094 height 41
click at [272, 380] on p "﻿" at bounding box center [804, 372] width 1116 height 23
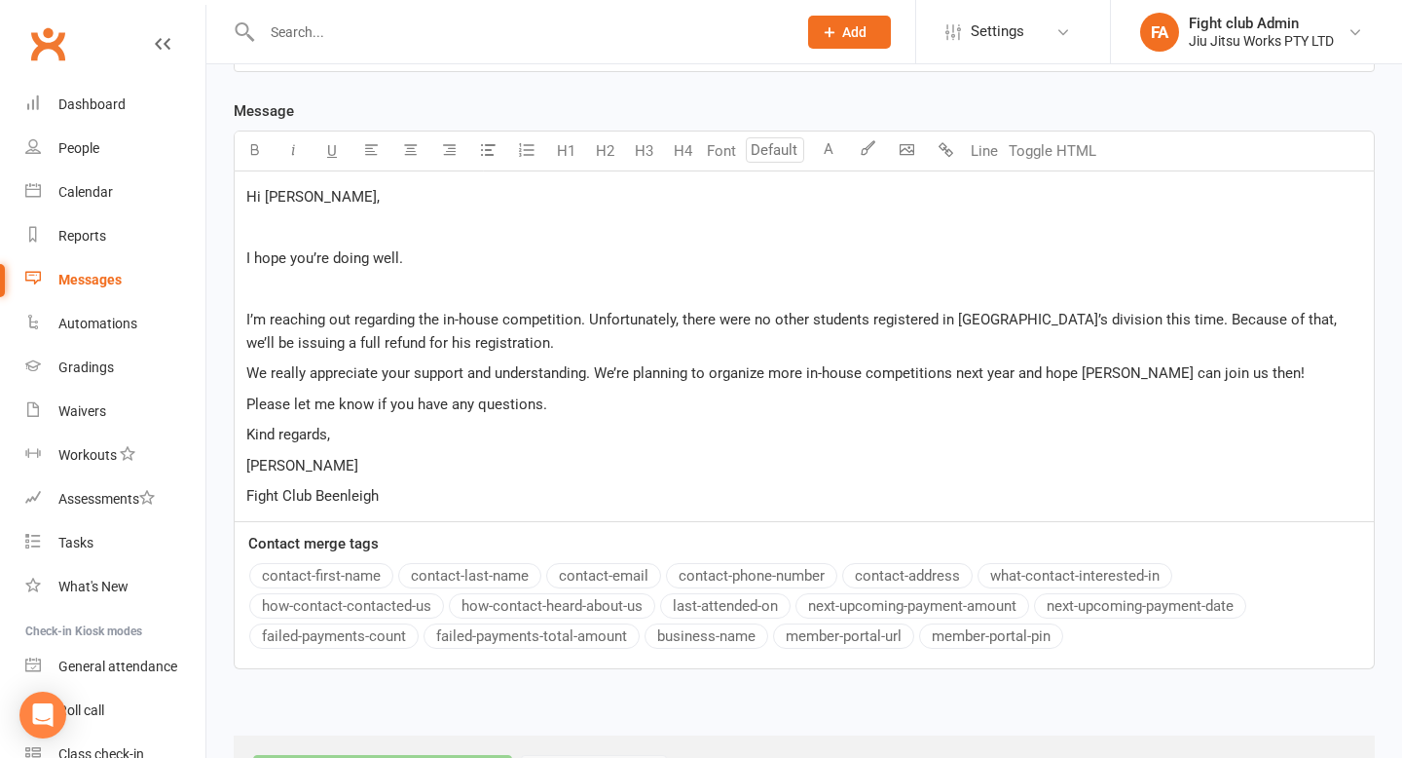
click at [264, 278] on p "﻿" at bounding box center [804, 288] width 1116 height 23
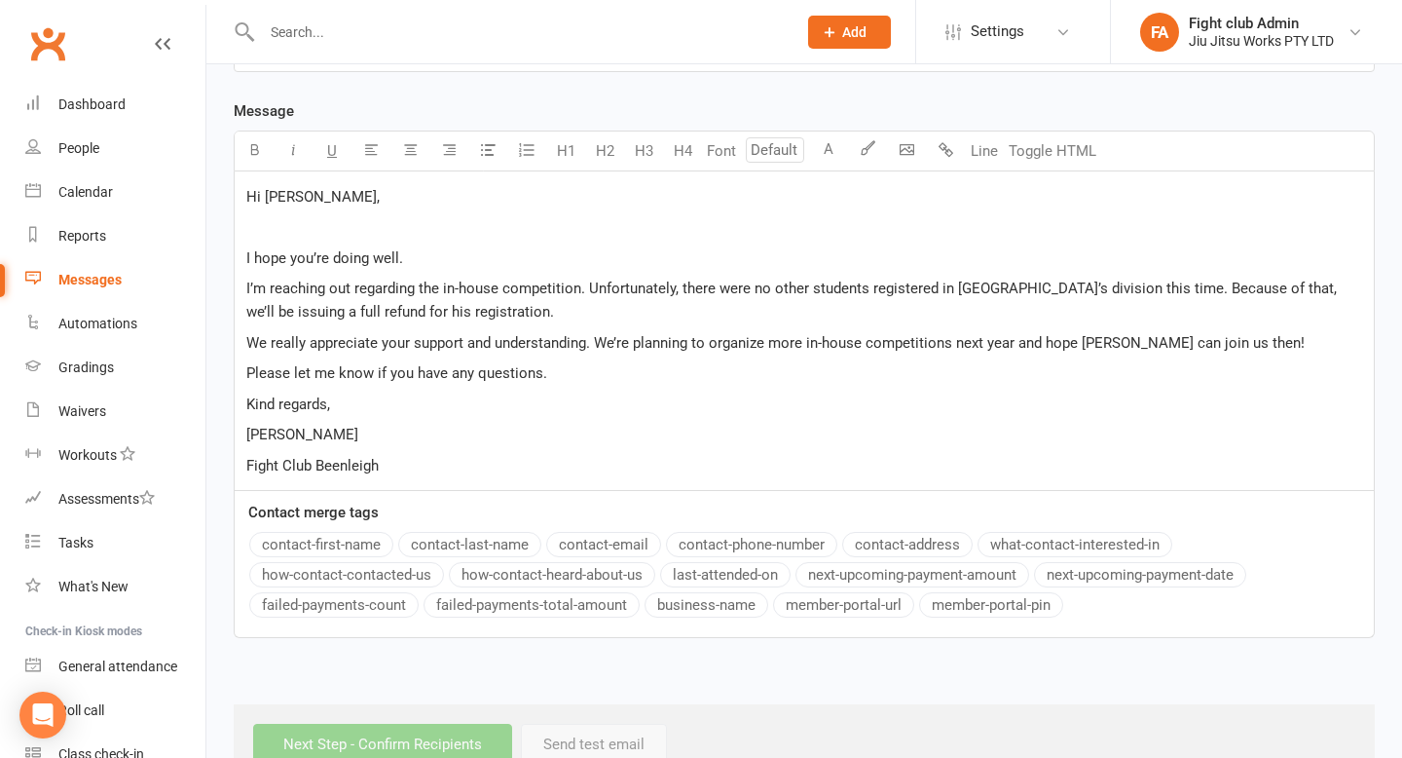
click at [282, 206] on p "Hi Glen," at bounding box center [804, 196] width 1116 height 23
click at [281, 217] on p "﻿" at bounding box center [804, 226] width 1116 height 23
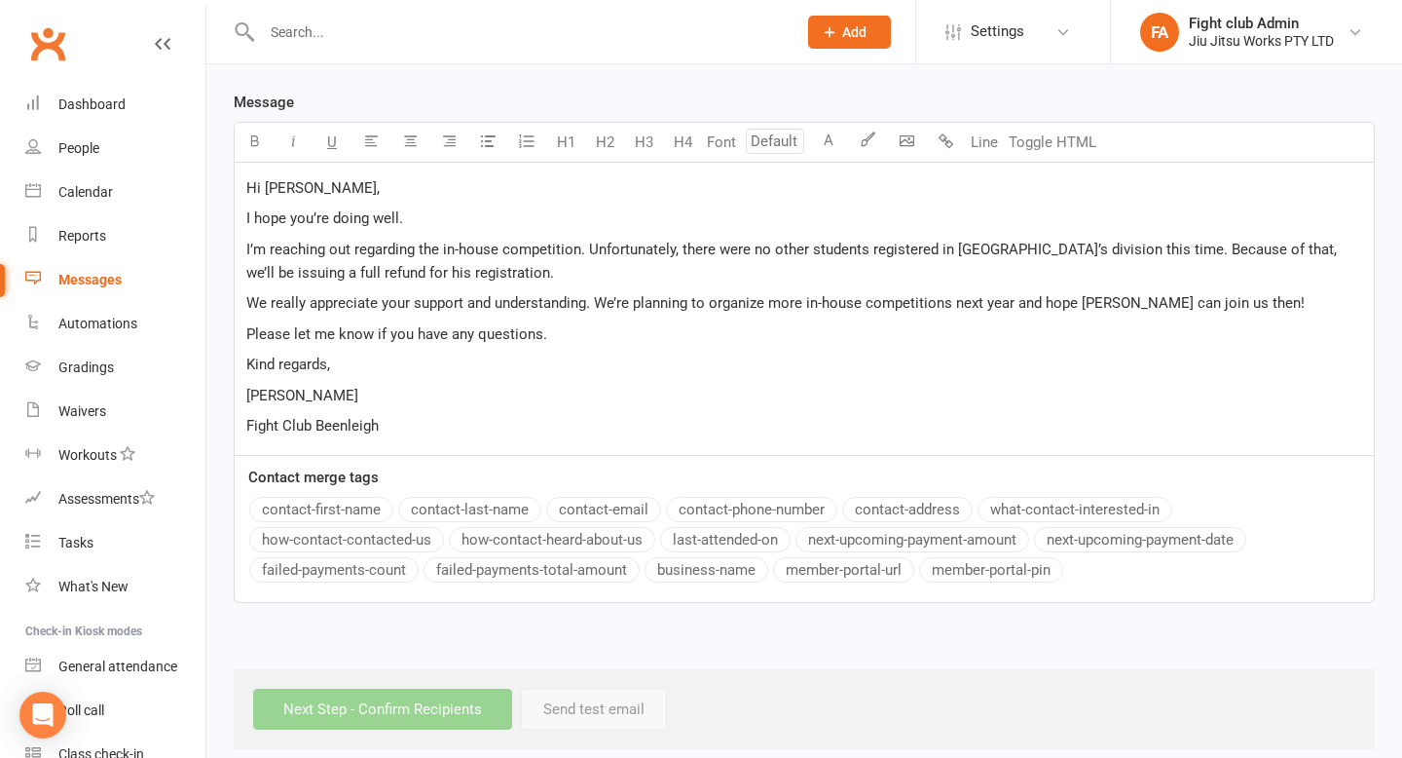
scroll to position [480, 0]
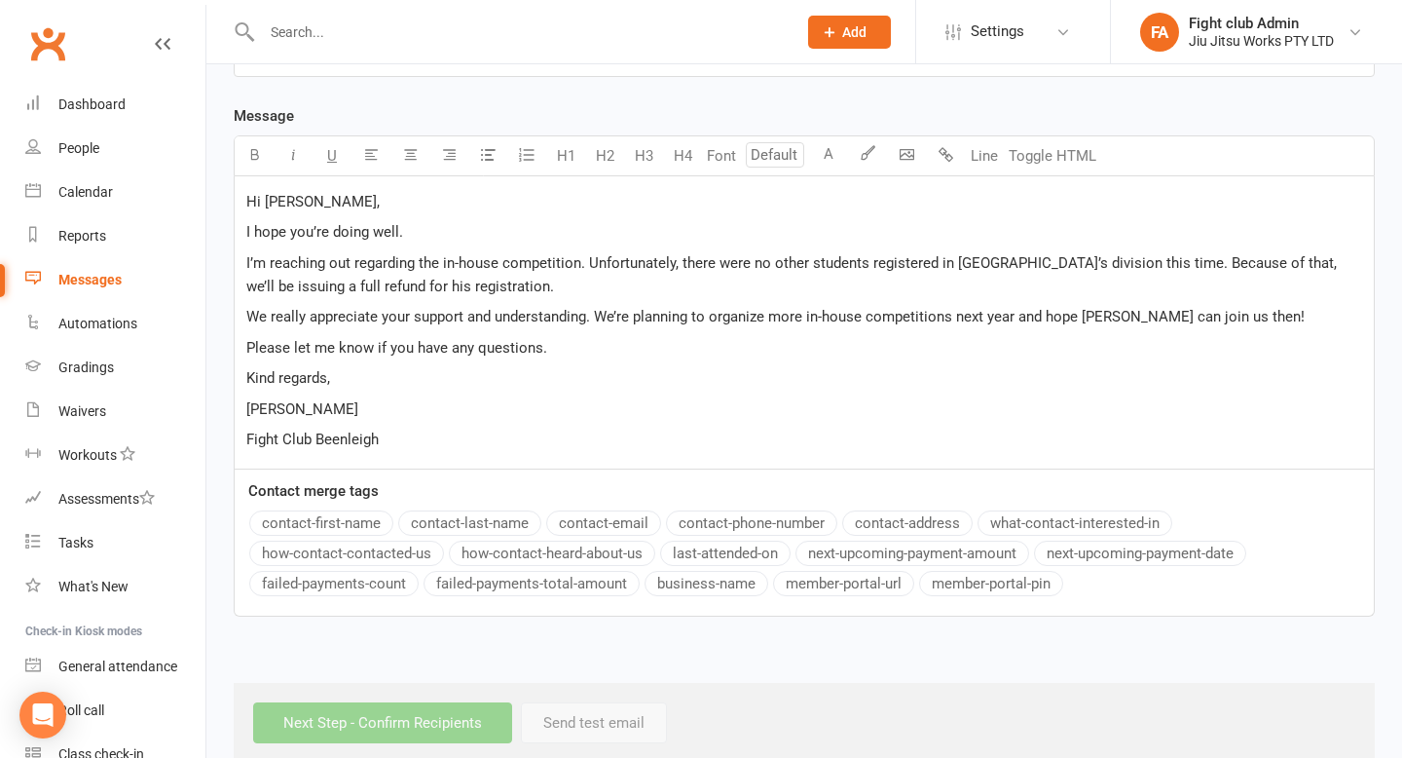
click at [391, 284] on span "I’m reaching out regarding the in-house competition. Unfortunately, there were …" at bounding box center [793, 274] width 1094 height 41
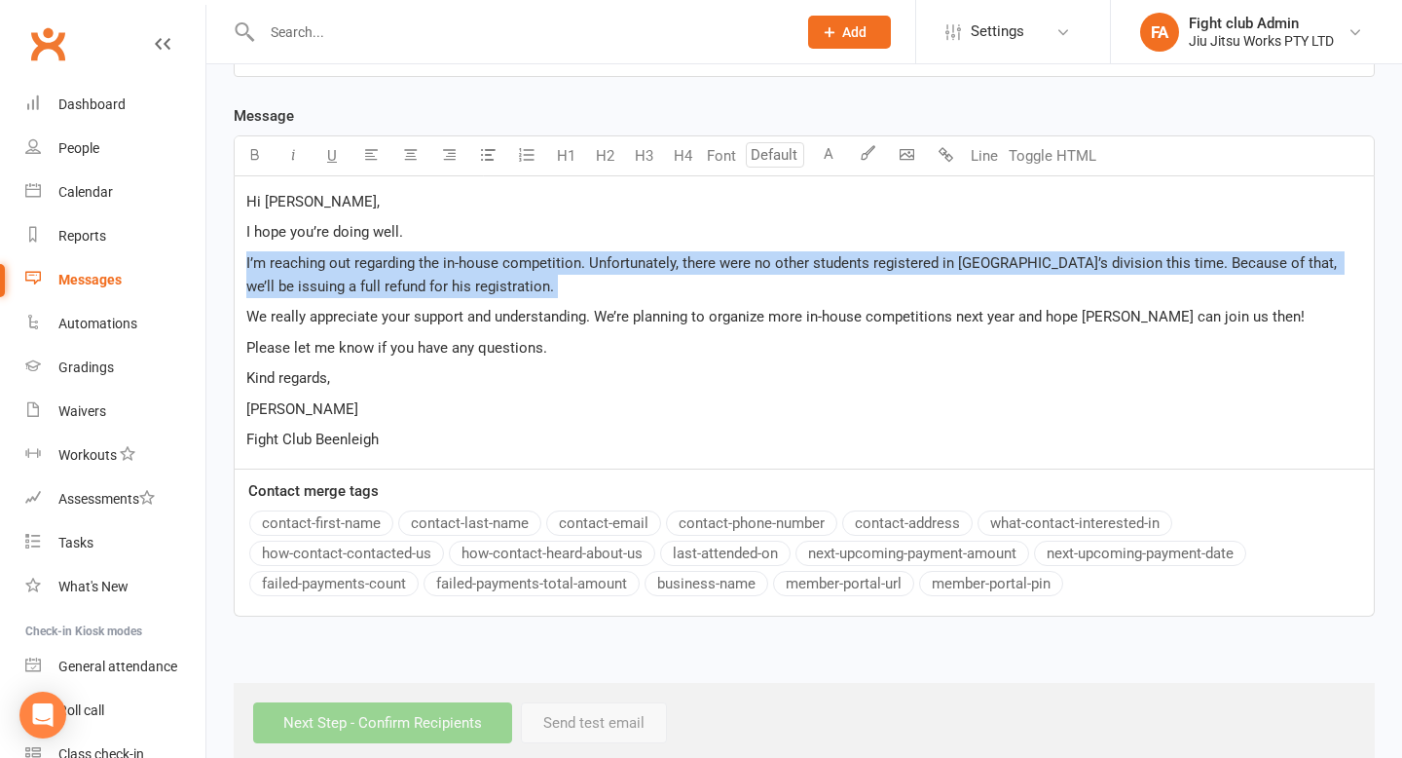
click at [391, 284] on span "I’m reaching out regarding the in-house competition. Unfortunately, there were …" at bounding box center [793, 274] width 1094 height 41
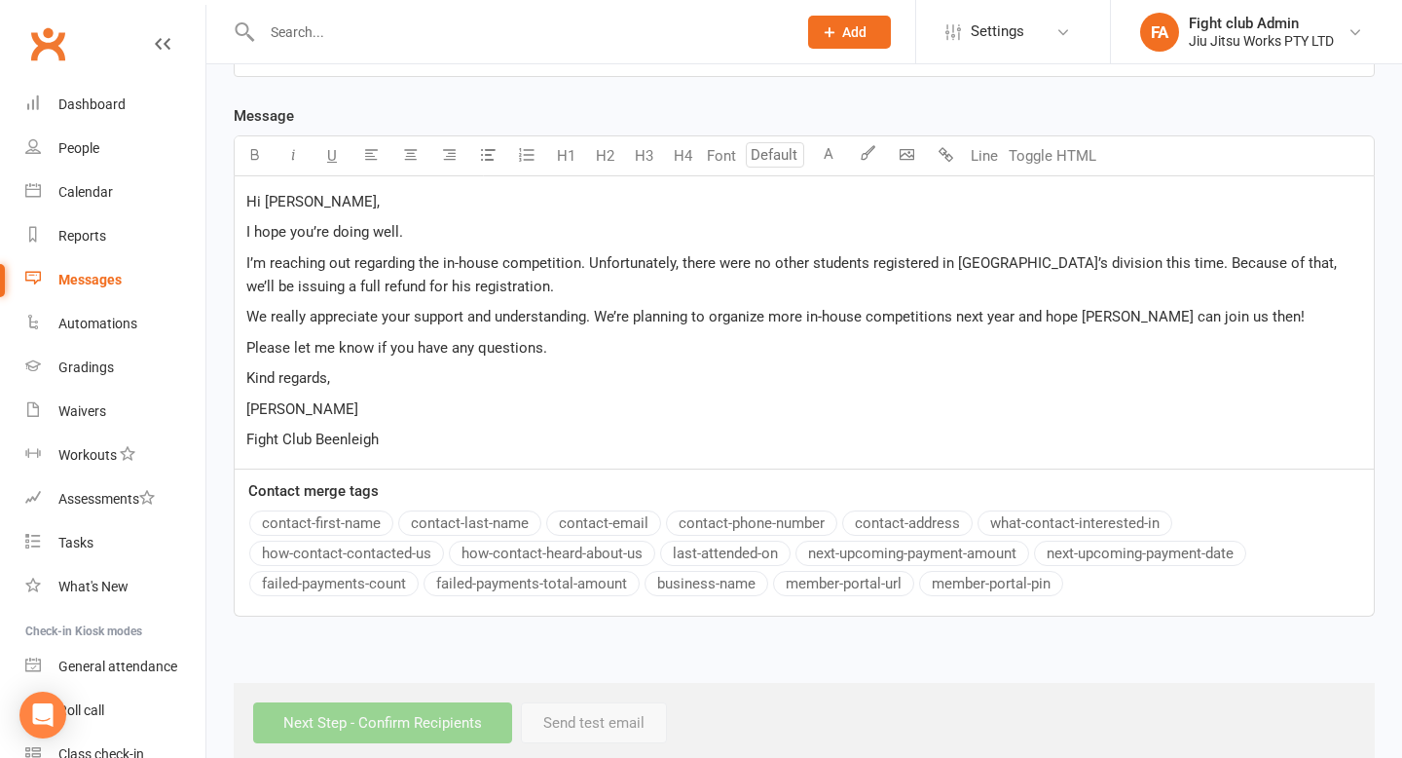
click at [466, 297] on div "Hi Glen, I hope you’re doing well. I’m reaching out regarding the in-house comp…" at bounding box center [804, 322] width 1139 height 292
click at [430, 329] on div "Hi Glen, I hope you’re doing well. I’m reaching out regarding the in-house comp…" at bounding box center [804, 322] width 1139 height 292
click at [440, 323] on span "We really appreciate your support and understanding. We’re planning to organize…" at bounding box center [775, 317] width 1058 height 18
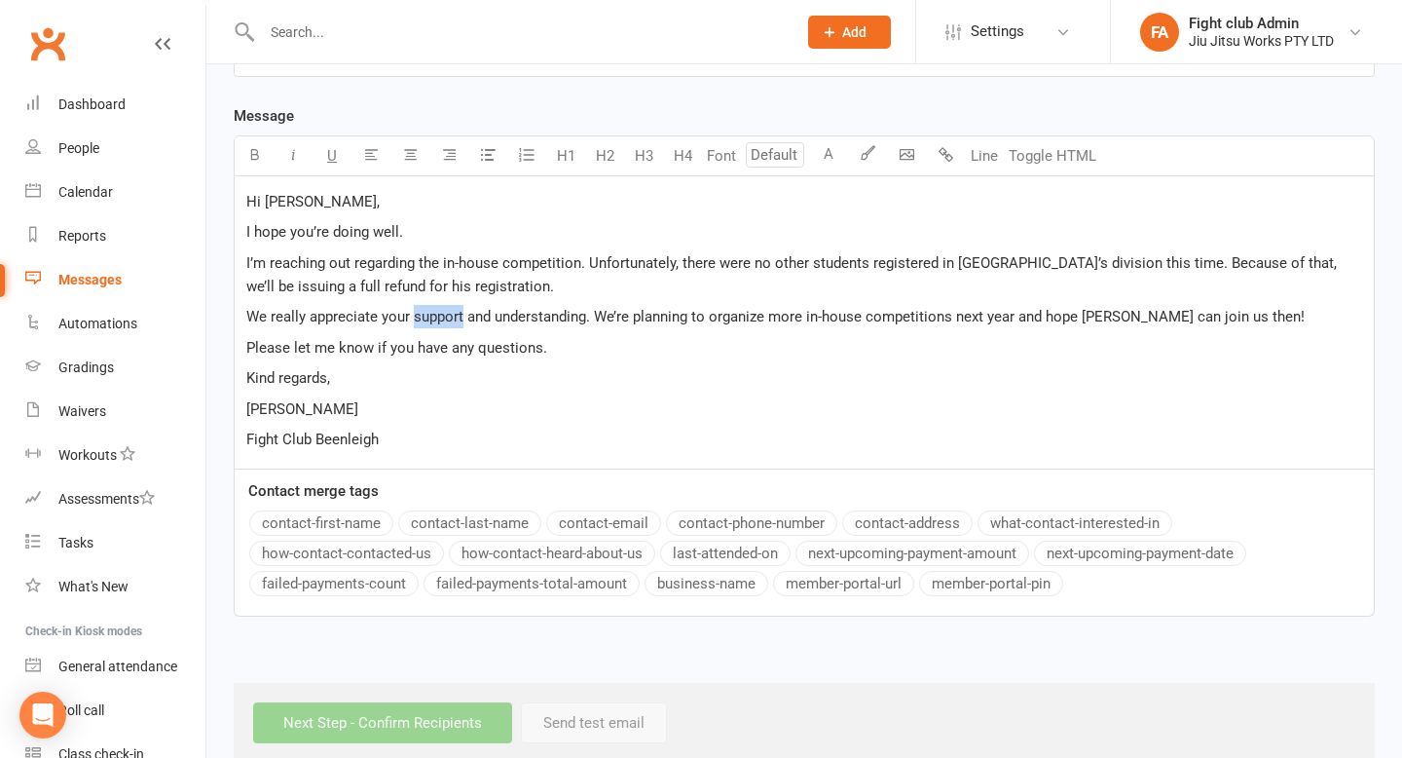
click at [440, 323] on span "We really appreciate your support and understanding. We’re planning to organize…" at bounding box center [775, 317] width 1058 height 18
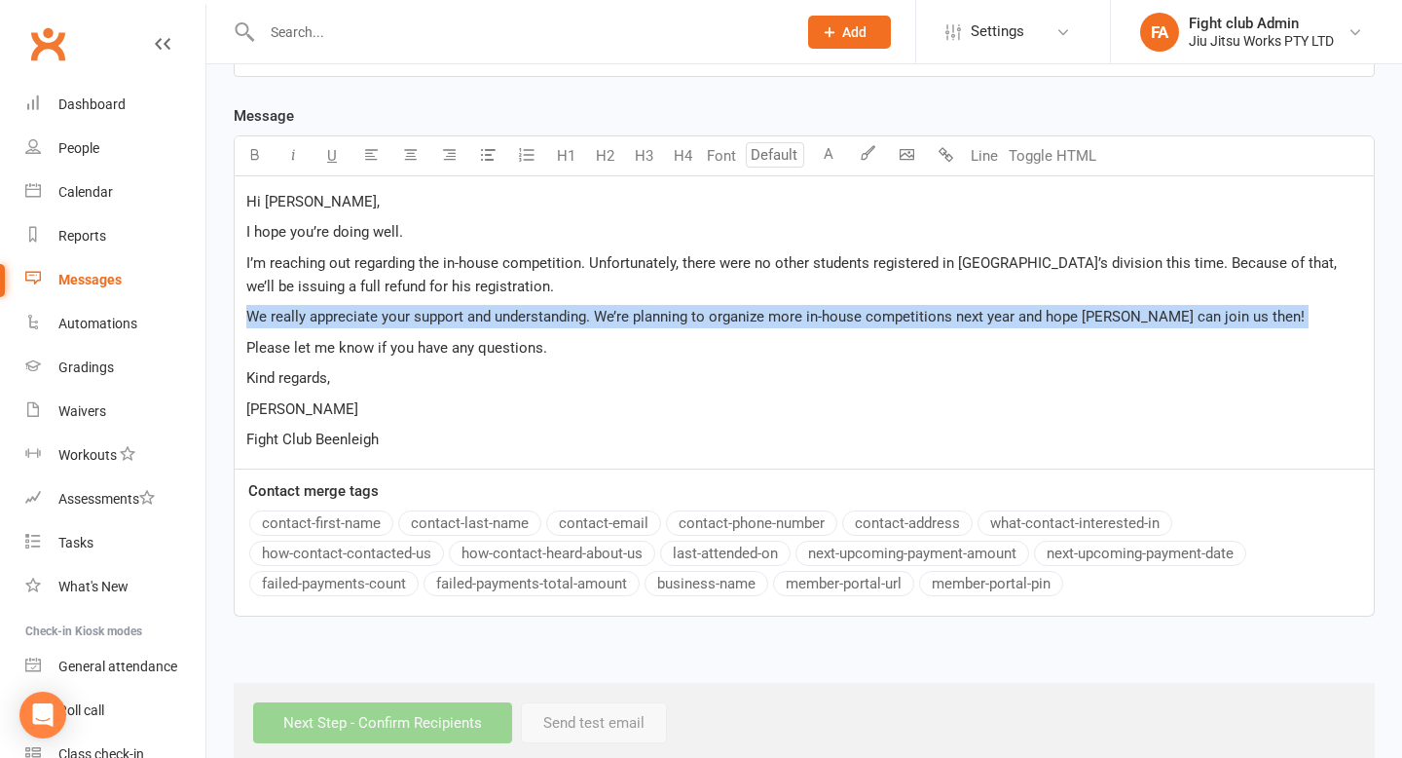
click at [440, 323] on span "We really appreciate your support and understanding. We’re planning to organize…" at bounding box center [775, 317] width 1058 height 18
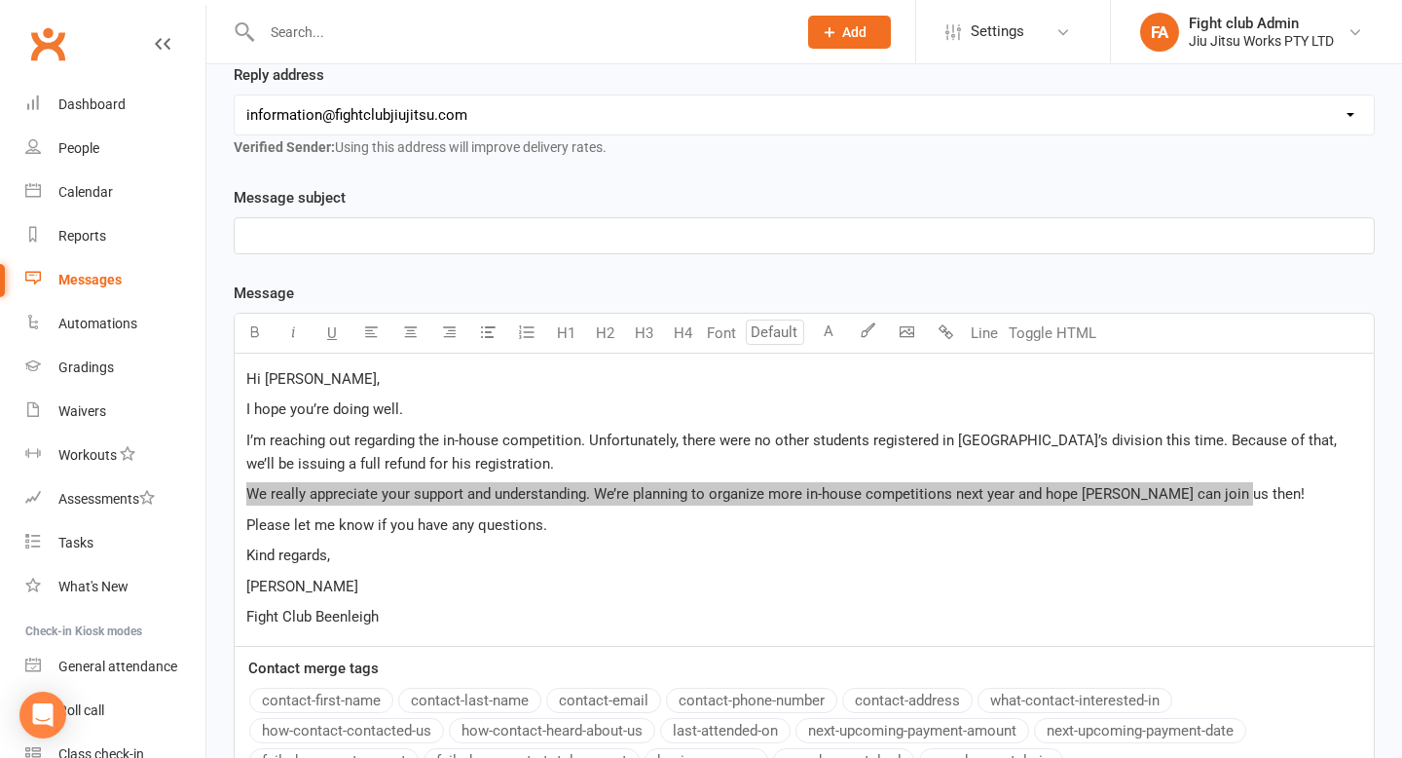
scroll to position [292, 0]
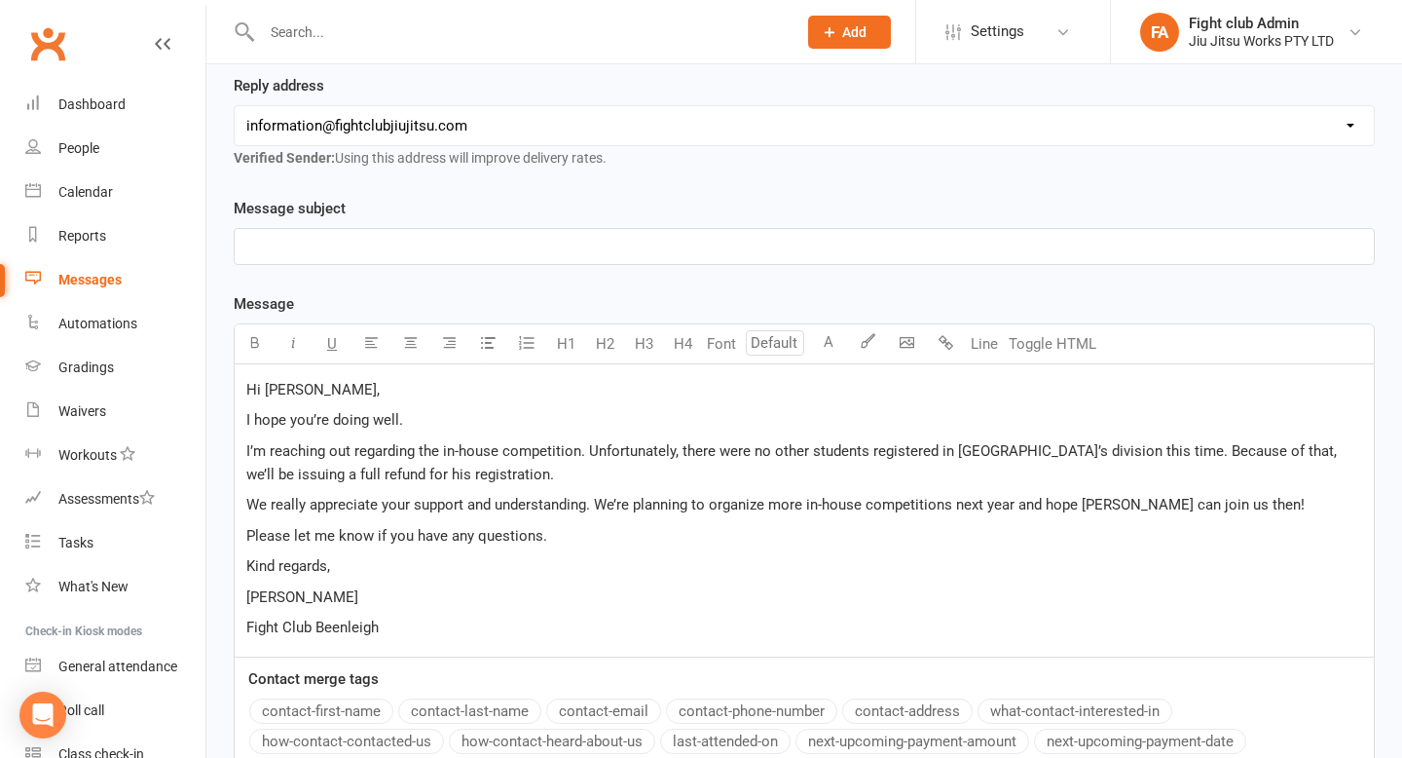
click at [653, 252] on p "﻿" at bounding box center [804, 246] width 1116 height 23
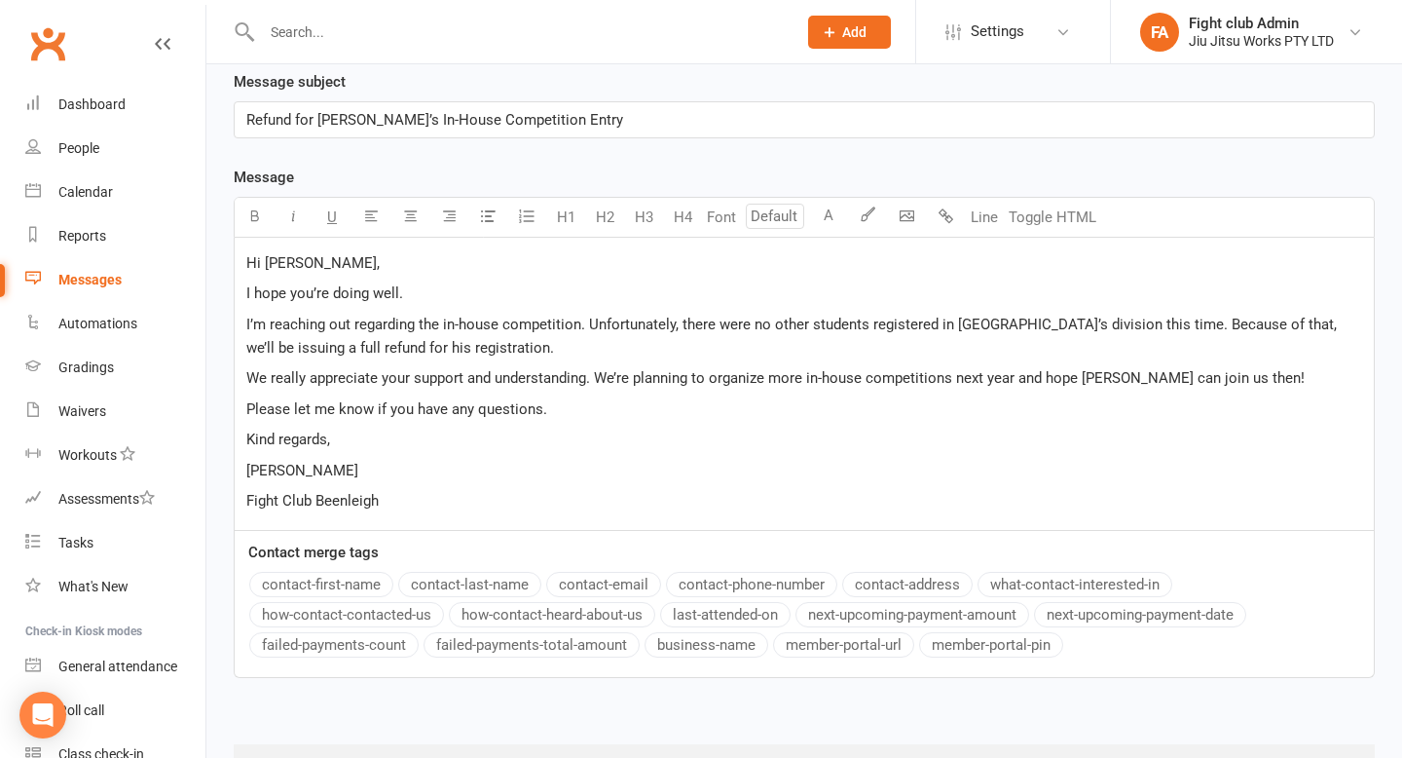
scroll to position [513, 0]
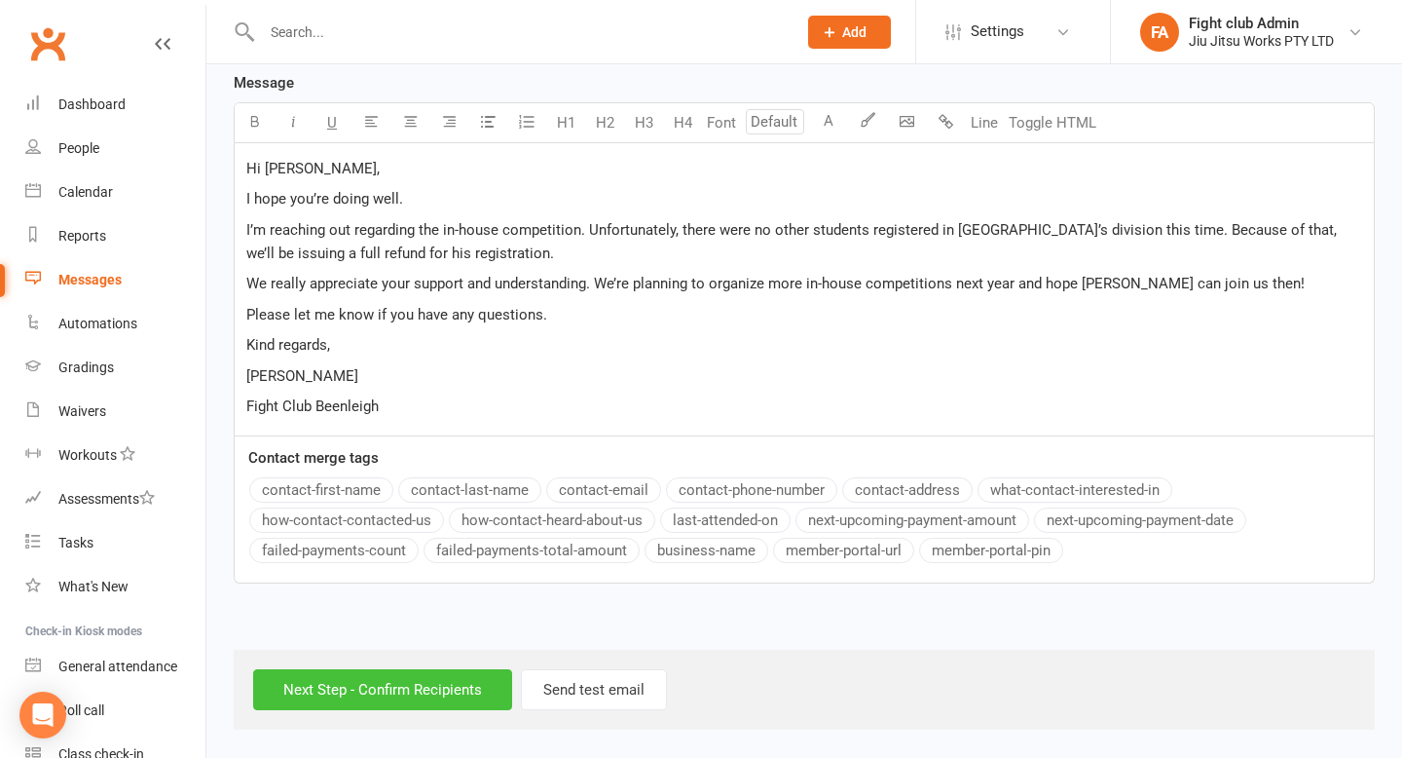
click at [463, 676] on input "Next Step - Confirm Recipients" at bounding box center [382, 689] width 259 height 41
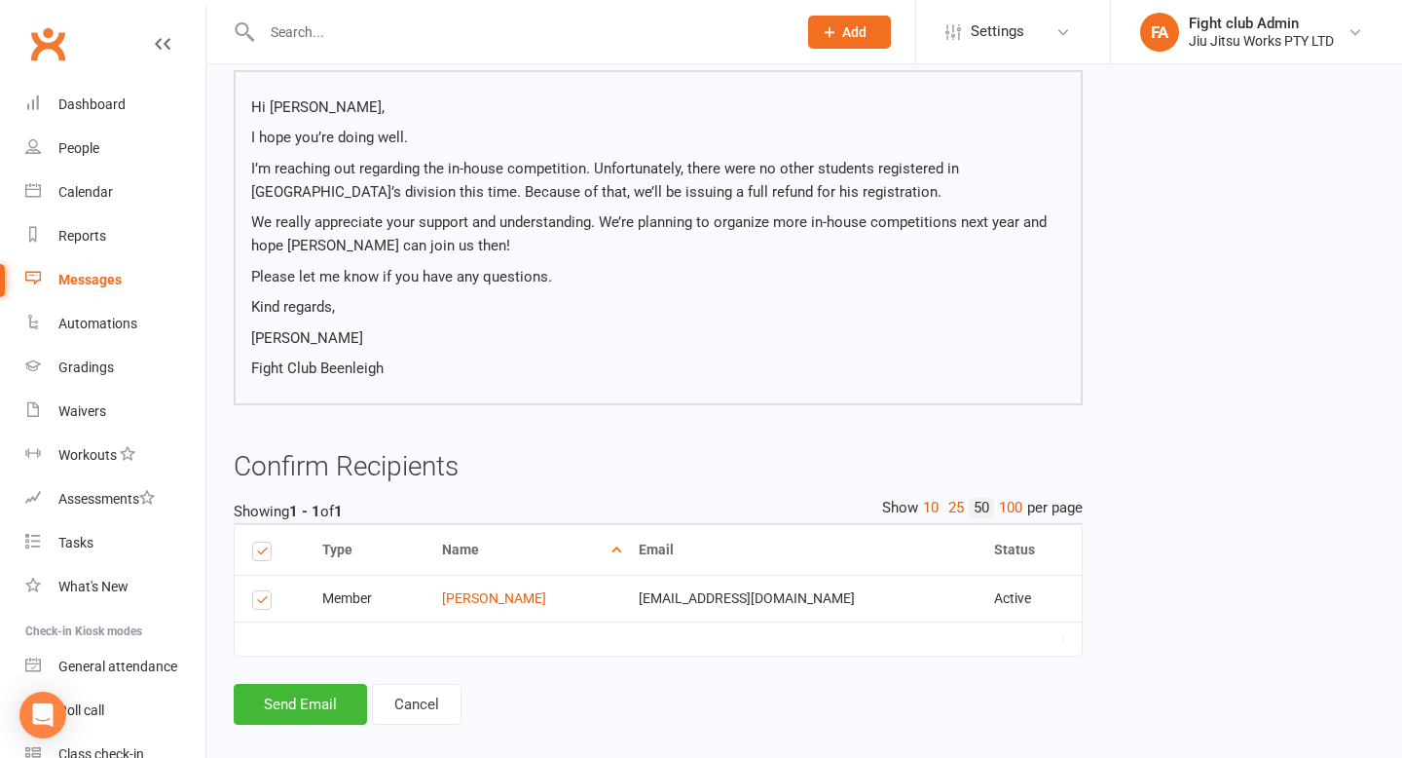
scroll to position [291, 0]
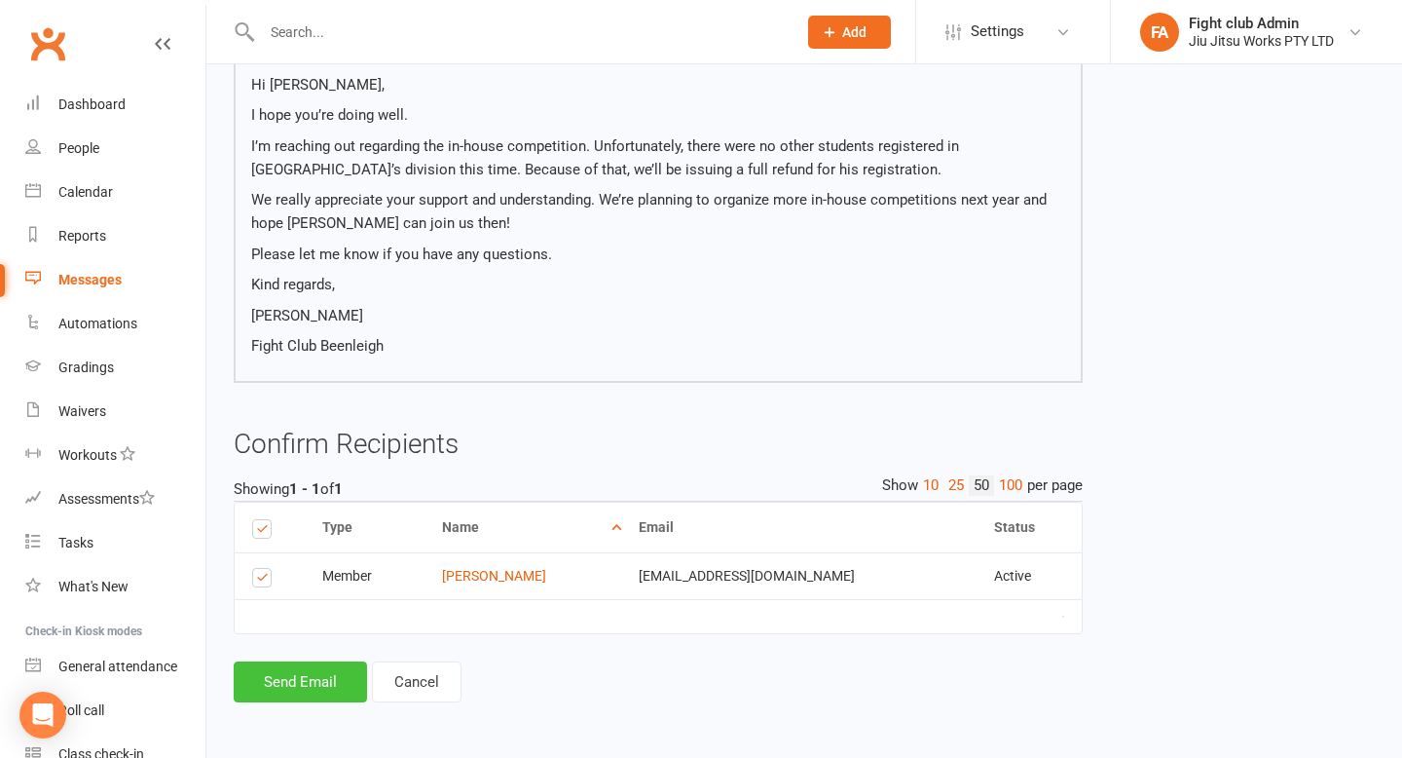
click at [320, 677] on button "Send Email" at bounding box center [300, 681] width 133 height 41
